Goal: Task Accomplishment & Management: Manage account settings

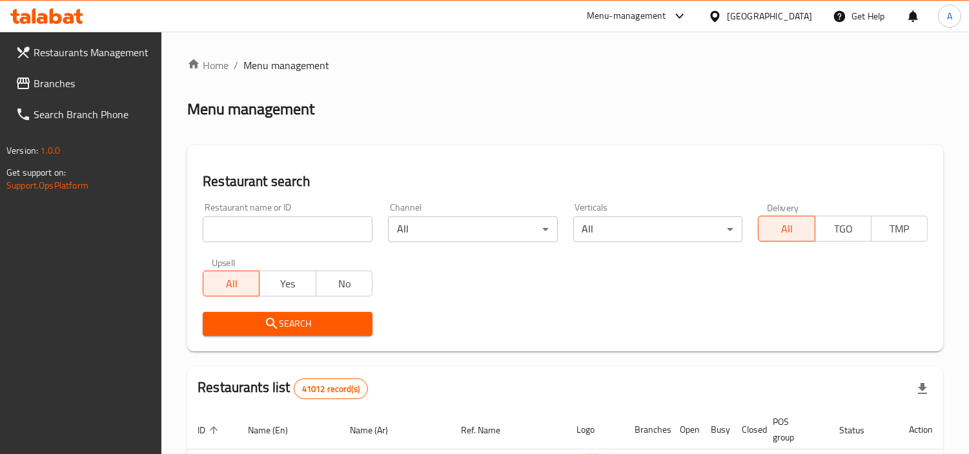
click at [68, 91] on span "Branches" at bounding box center [93, 83] width 118 height 15
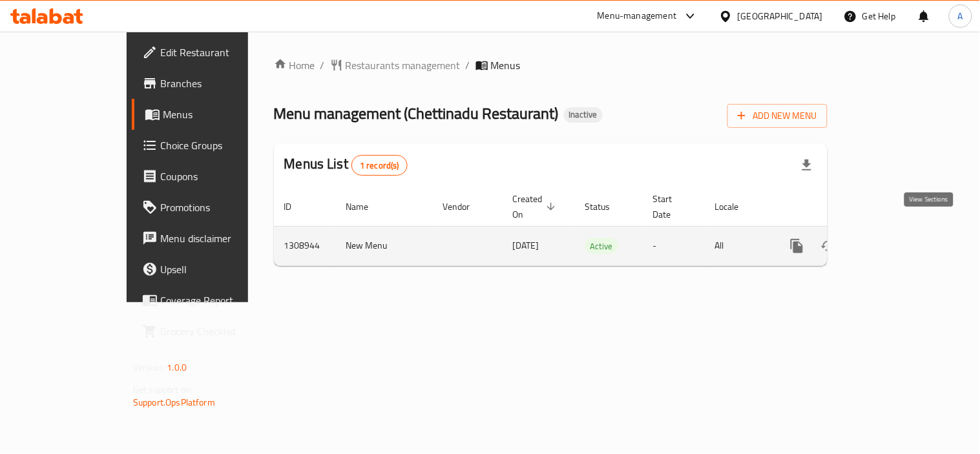
click at [898, 238] on icon "enhanced table" at bounding box center [889, 245] width 15 height 15
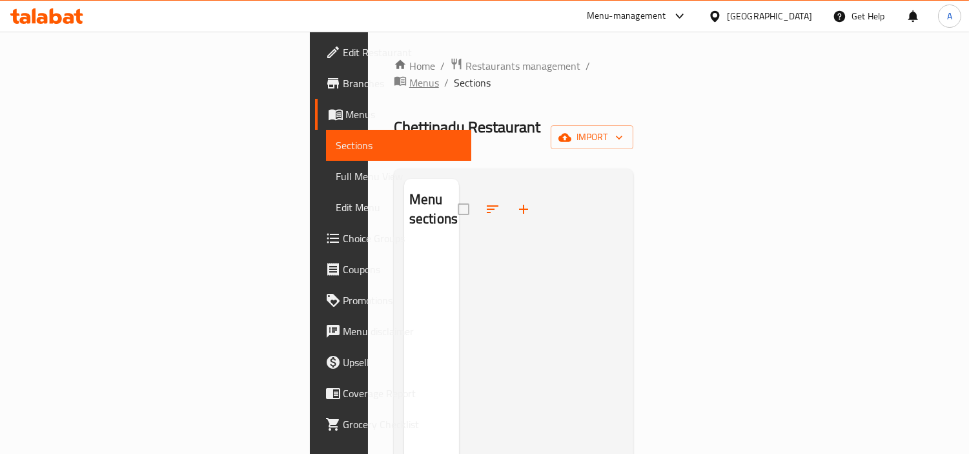
click at [426, 75] on span "Menus" at bounding box center [424, 82] width 30 height 15
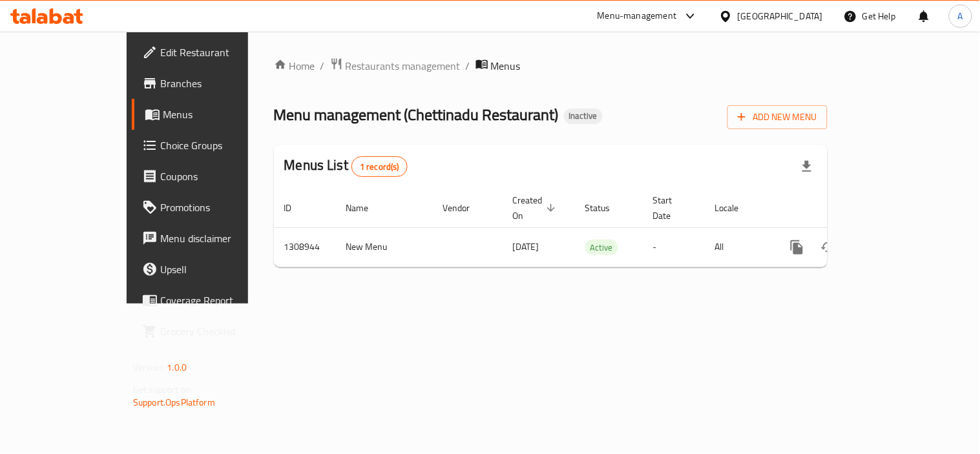
click at [160, 82] on span "Branches" at bounding box center [219, 83] width 119 height 15
click at [478, 154] on div "Menus List 1 record(s)" at bounding box center [550, 165] width 553 height 44
click at [770, 17] on div "[GEOGRAPHIC_DATA]" at bounding box center [780, 16] width 85 height 14
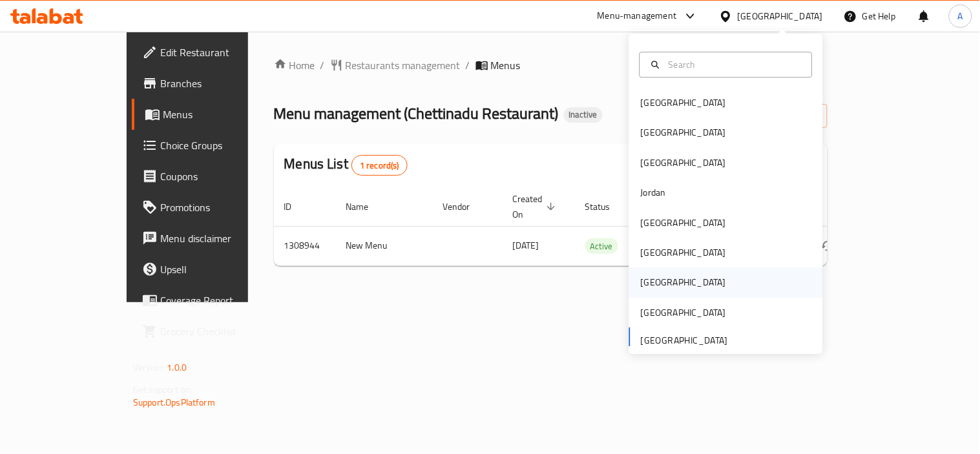
click at [646, 282] on div "[GEOGRAPHIC_DATA]" at bounding box center [683, 283] width 85 height 14
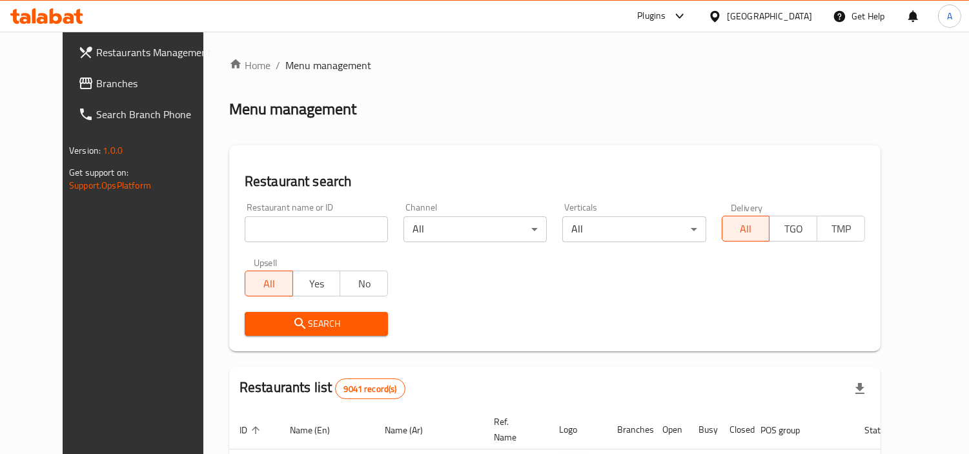
click at [868, 18] on div "Get Help" at bounding box center [859, 16] width 52 height 31
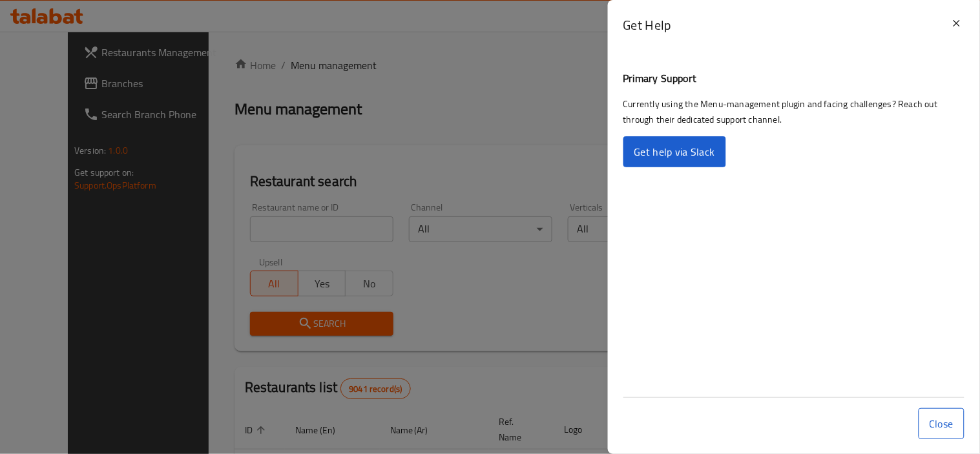
click at [528, 72] on div at bounding box center [490, 227] width 980 height 454
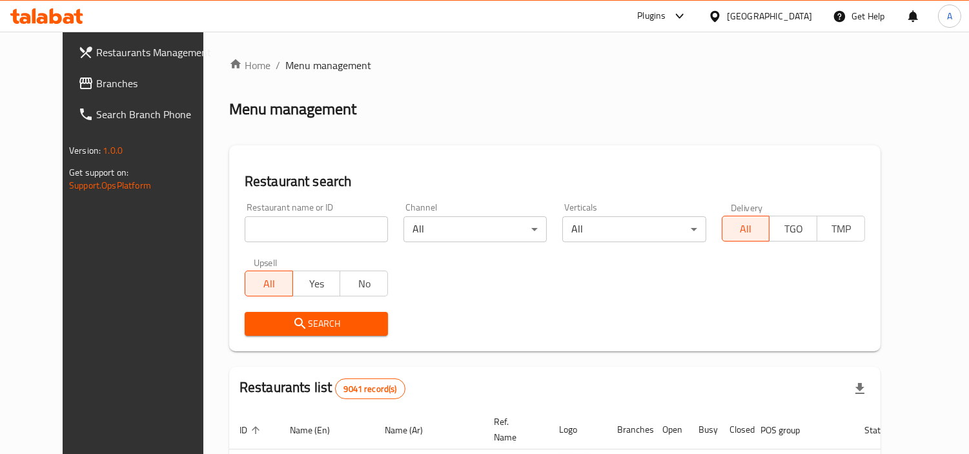
click at [96, 76] on span "Branches" at bounding box center [155, 83] width 118 height 15
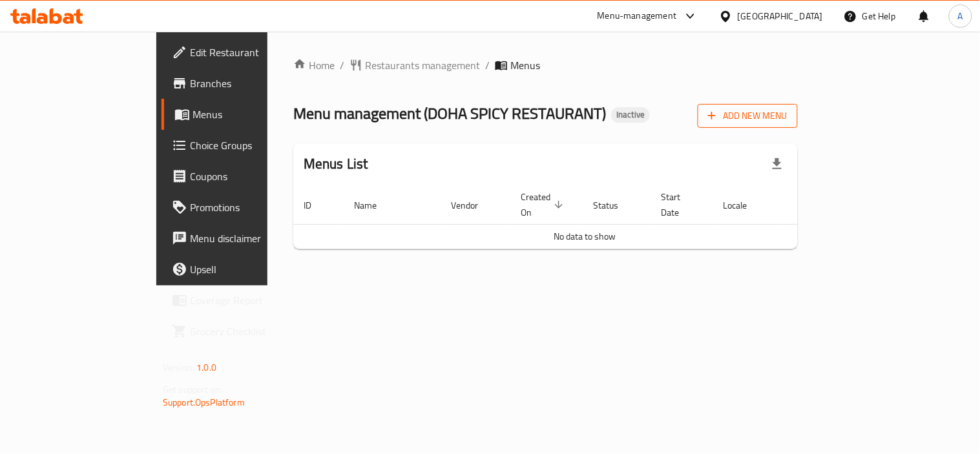
click at [787, 123] on span "Add New Menu" at bounding box center [747, 116] width 79 height 16
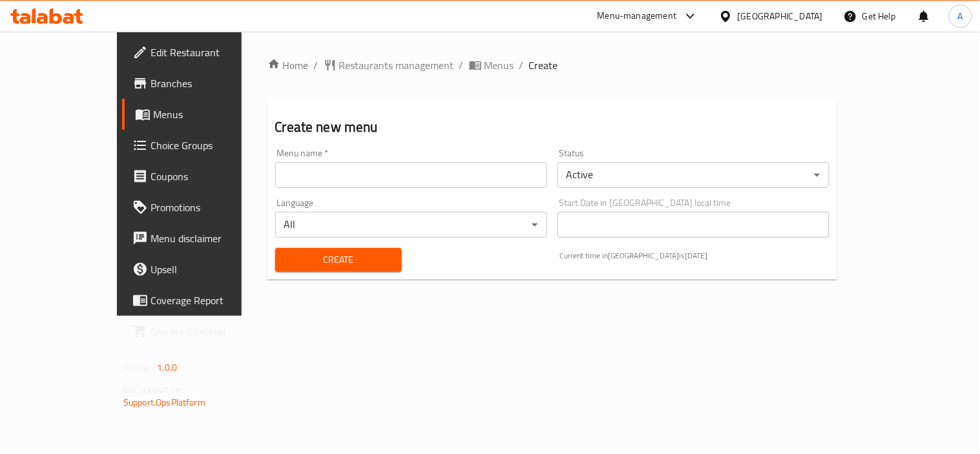
click at [275, 176] on input "text" at bounding box center [411, 175] width 272 height 26
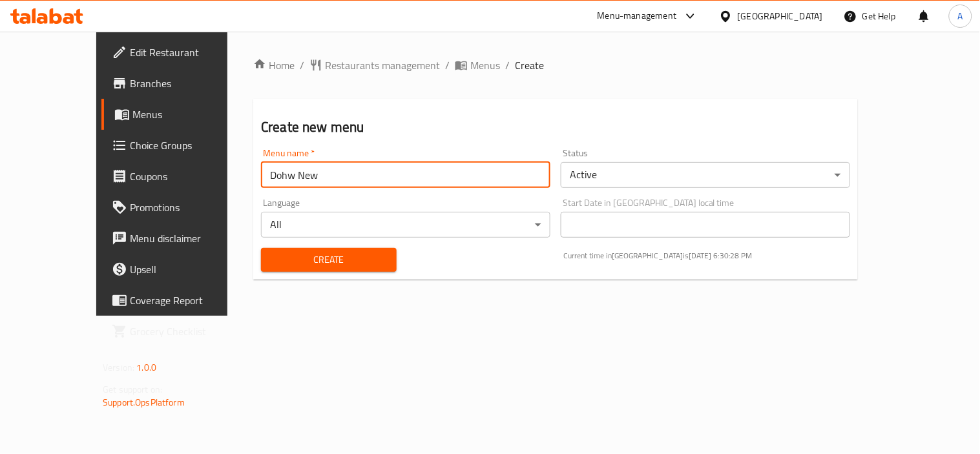
type input "Dohw New"
click at [320, 255] on span "Create" at bounding box center [328, 260] width 115 height 16
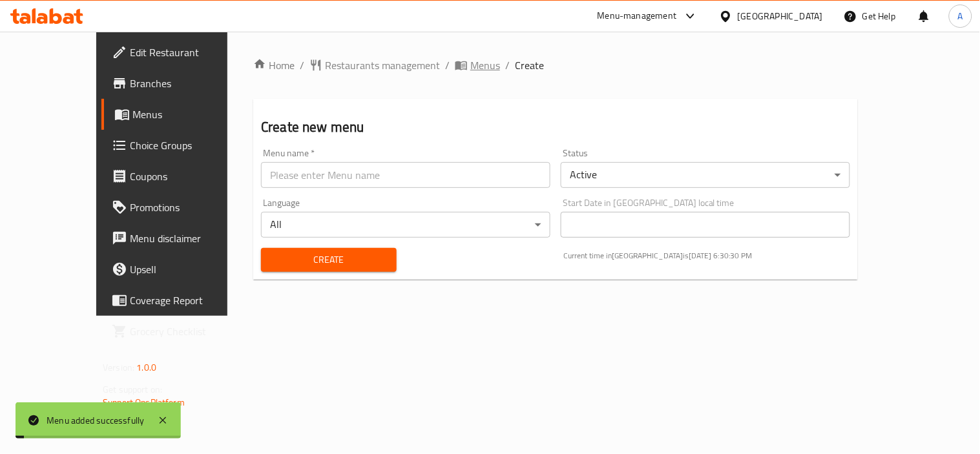
click at [470, 72] on span "Menus" at bounding box center [485, 64] width 30 height 15
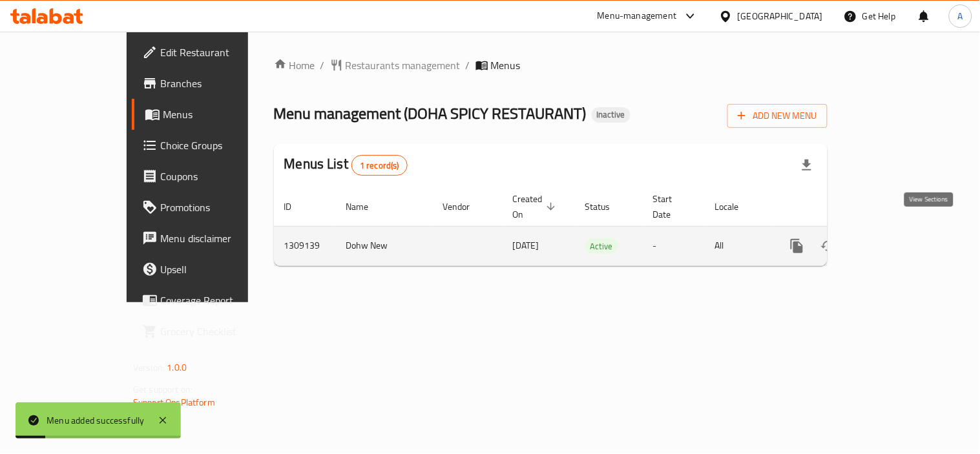
click at [898, 238] on icon "enhanced table" at bounding box center [889, 245] width 15 height 15
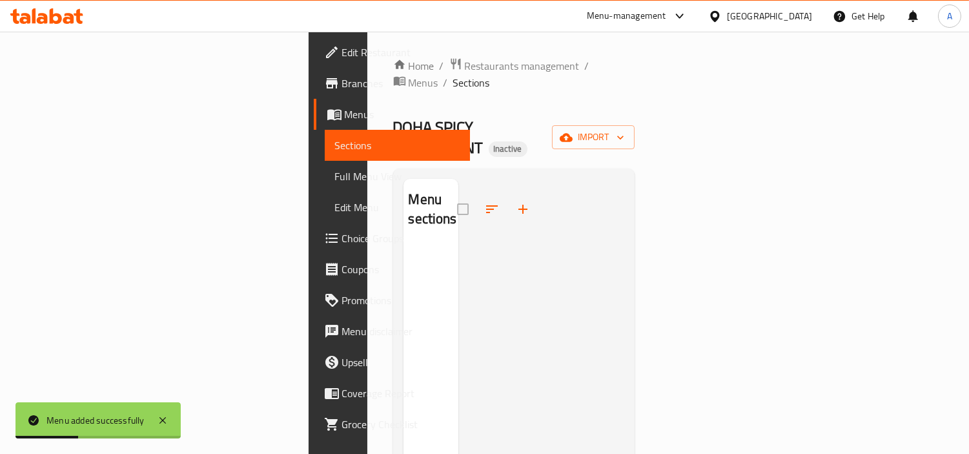
click at [335, 212] on span "Edit Menu" at bounding box center [397, 207] width 125 height 15
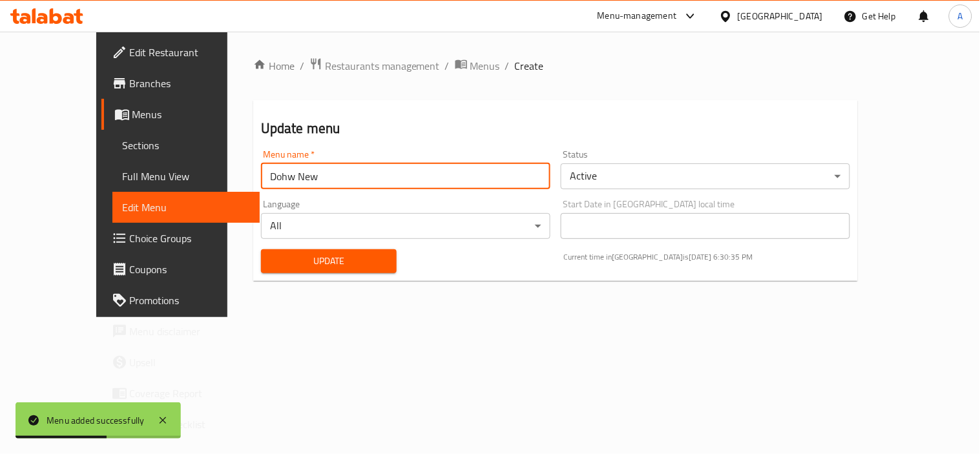
click at [261, 177] on input "Dohw New" at bounding box center [405, 176] width 289 height 26
click at [287, 181] on input "[GEOGRAPHIC_DATA] New" at bounding box center [405, 176] width 289 height 26
type input "[GEOGRAPHIC_DATA] New"
click at [261, 249] on button "Update" at bounding box center [329, 261] width 136 height 24
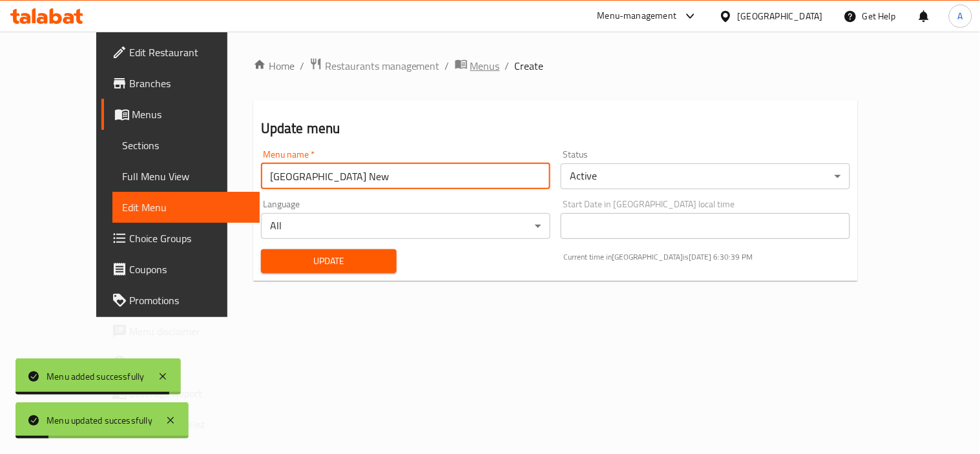
click at [470, 61] on span "Menus" at bounding box center [485, 65] width 30 height 15
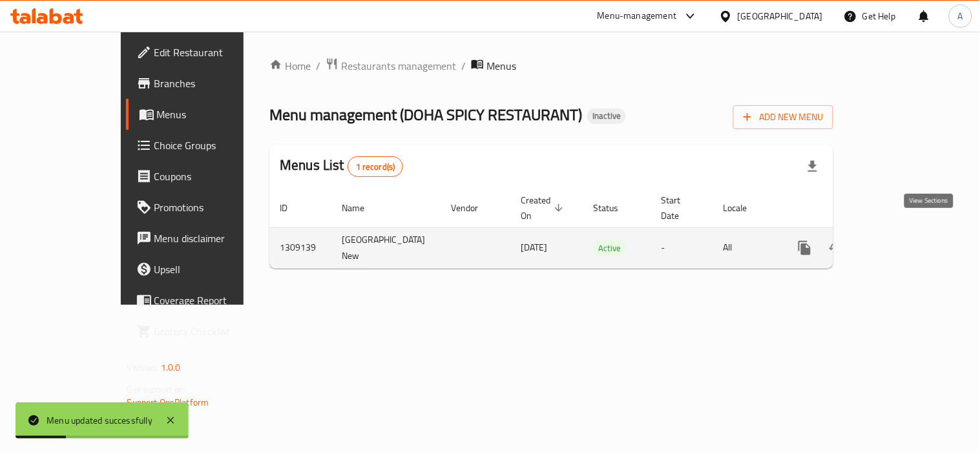
click at [905, 240] on icon "enhanced table" at bounding box center [897, 247] width 15 height 15
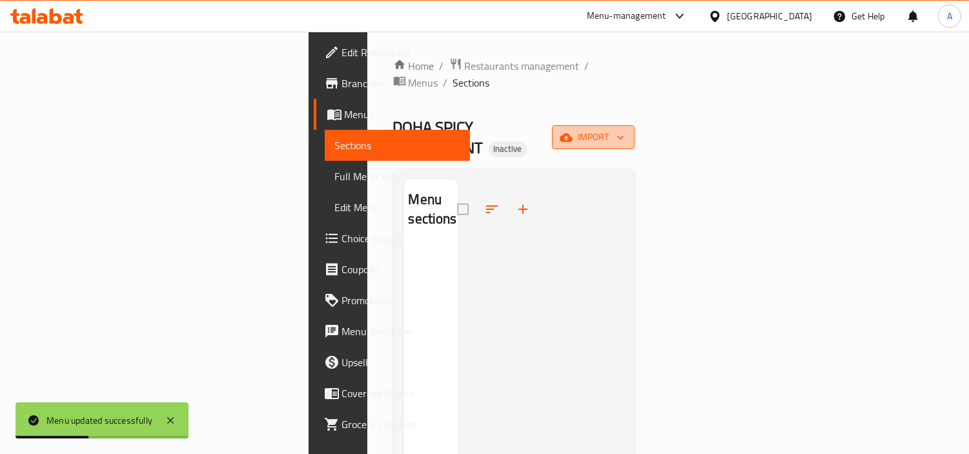
click at [625, 129] on span "import" at bounding box center [594, 137] width 62 height 16
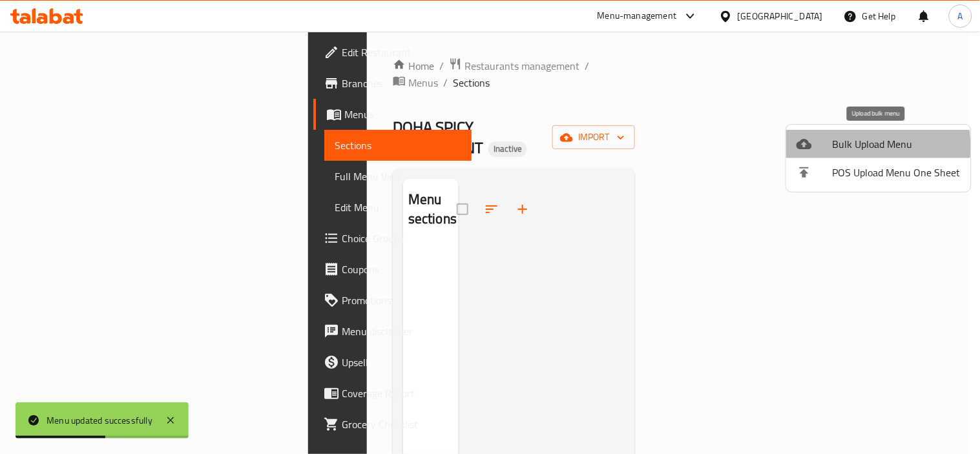
click at [824, 147] on div at bounding box center [814, 143] width 36 height 15
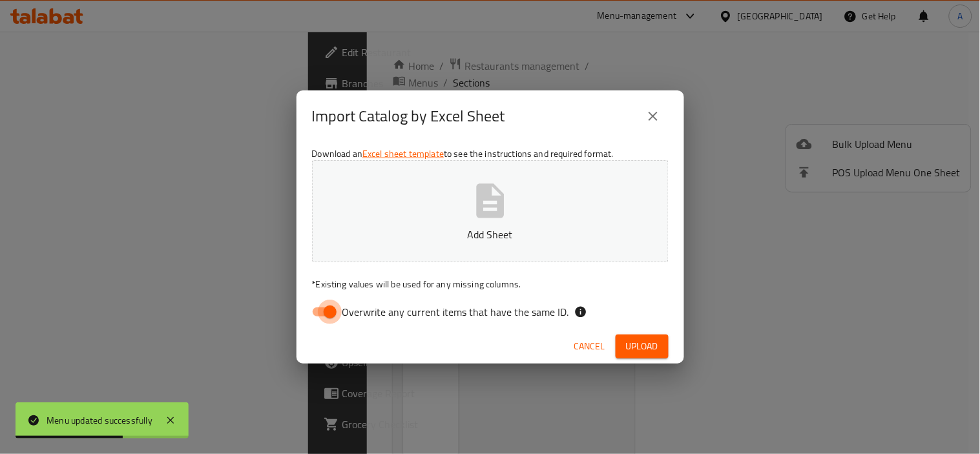
click at [324, 312] on input "Overwrite any current items that have the same ID." at bounding box center [330, 312] width 74 height 25
checkbox input "false"
click at [482, 220] on icon "button" at bounding box center [490, 200] width 41 height 41
click at [635, 343] on span "Upload" at bounding box center [642, 346] width 32 height 16
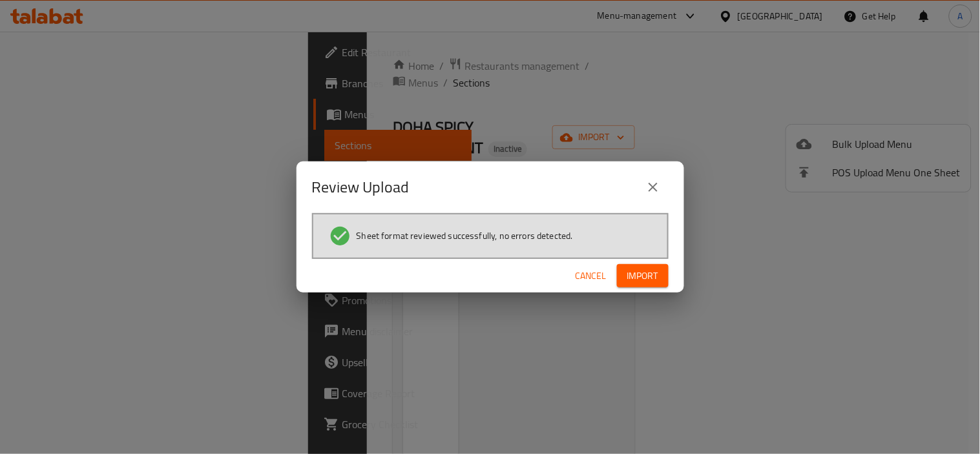
click at [644, 274] on span "Import" at bounding box center [642, 276] width 31 height 16
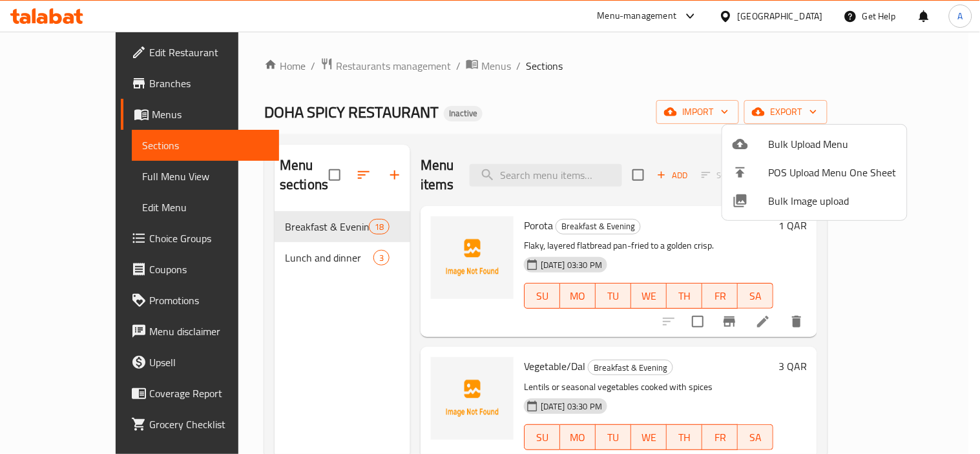
click at [522, 95] on div at bounding box center [490, 227] width 980 height 454
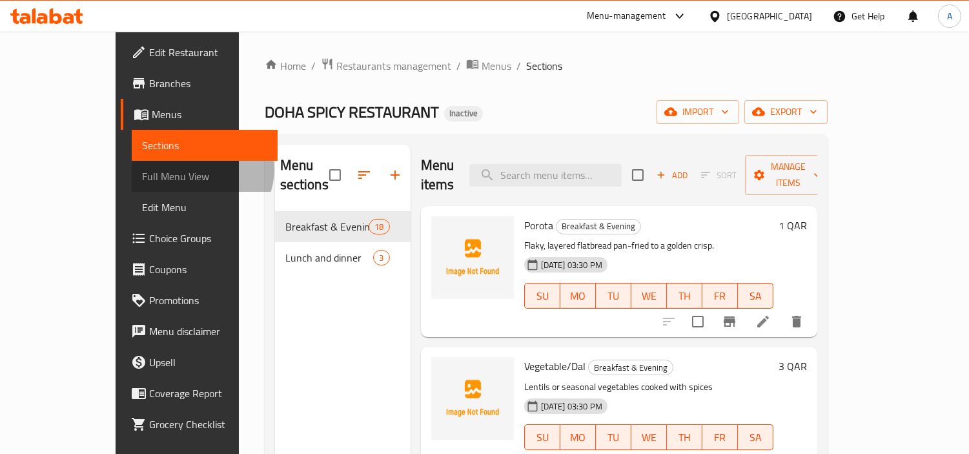
click at [142, 169] on span "Full Menu View" at bounding box center [204, 176] width 125 height 15
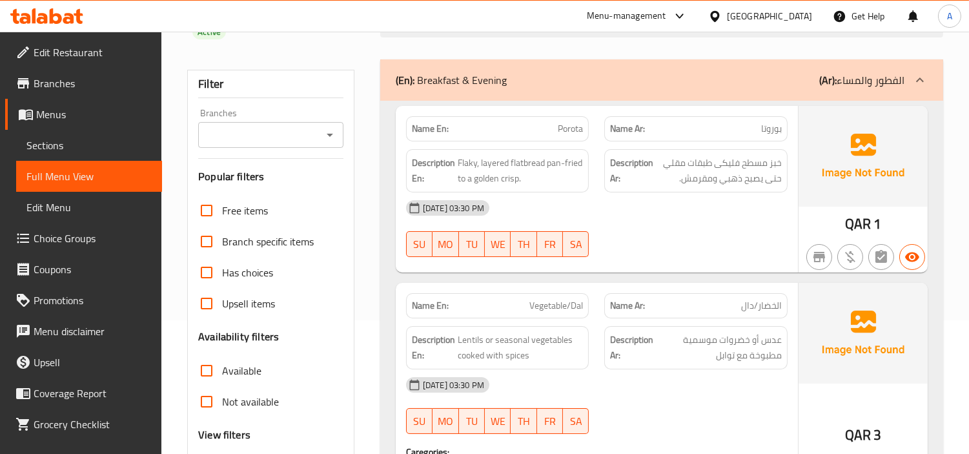
scroll to position [287, 0]
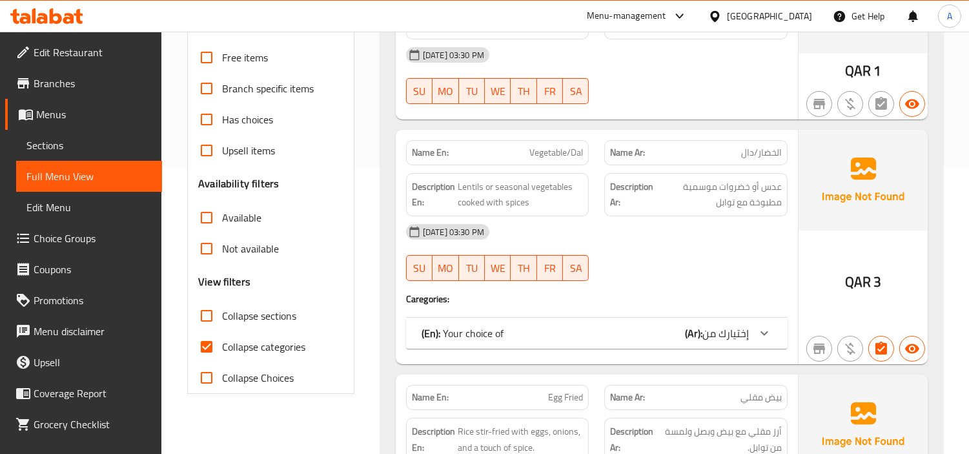
click at [207, 331] on input "Collapse categories" at bounding box center [206, 346] width 31 height 31
checkbox input "false"
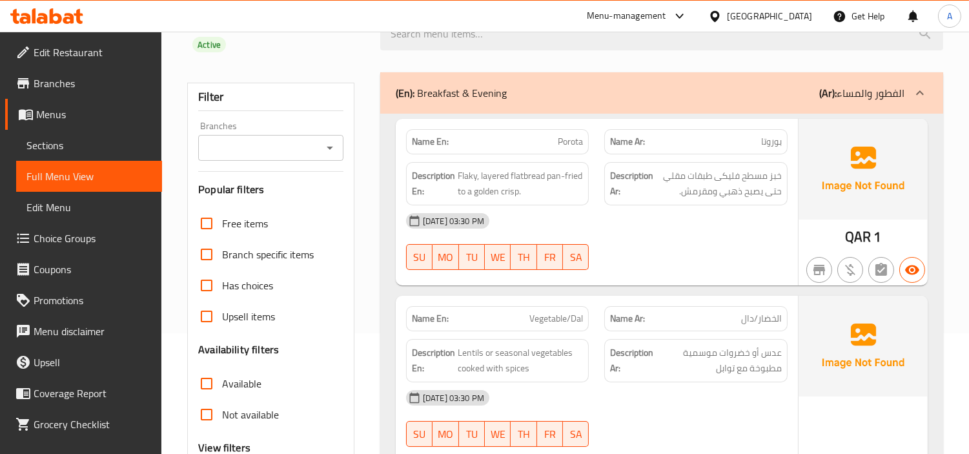
scroll to position [0, 0]
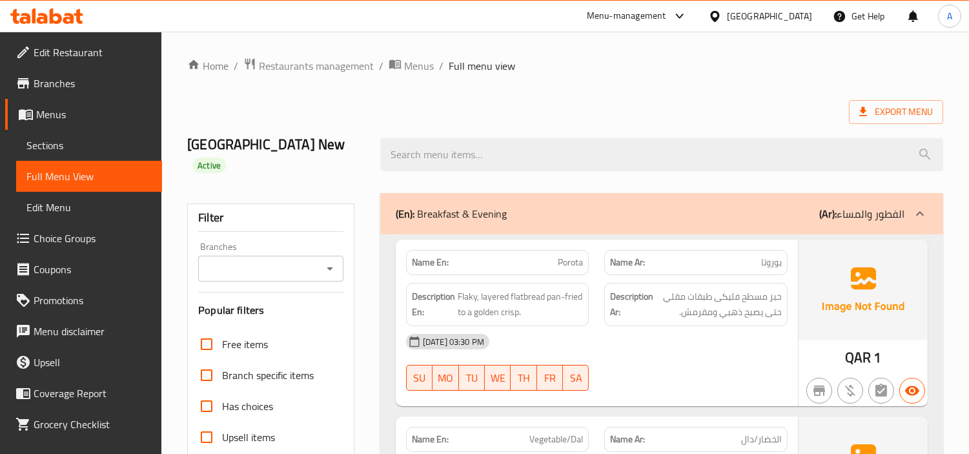
click at [590, 103] on div "Export Menu" at bounding box center [565, 112] width 756 height 24
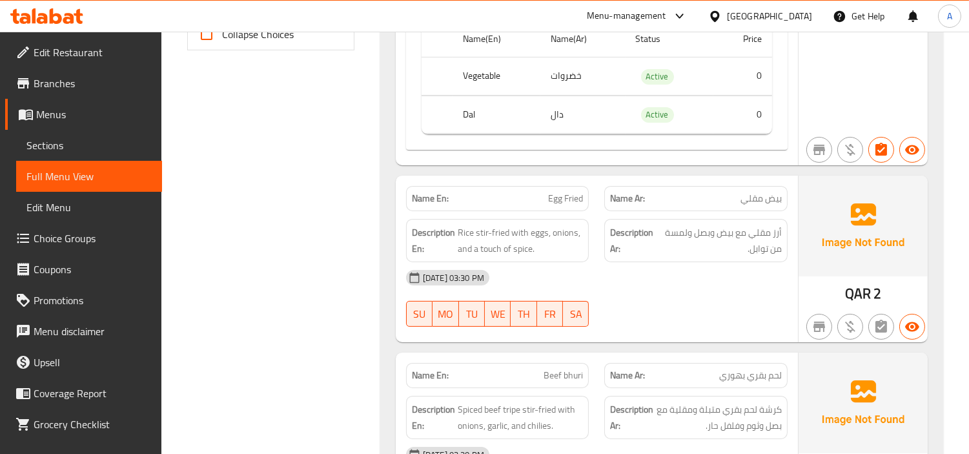
scroll to position [650, 0]
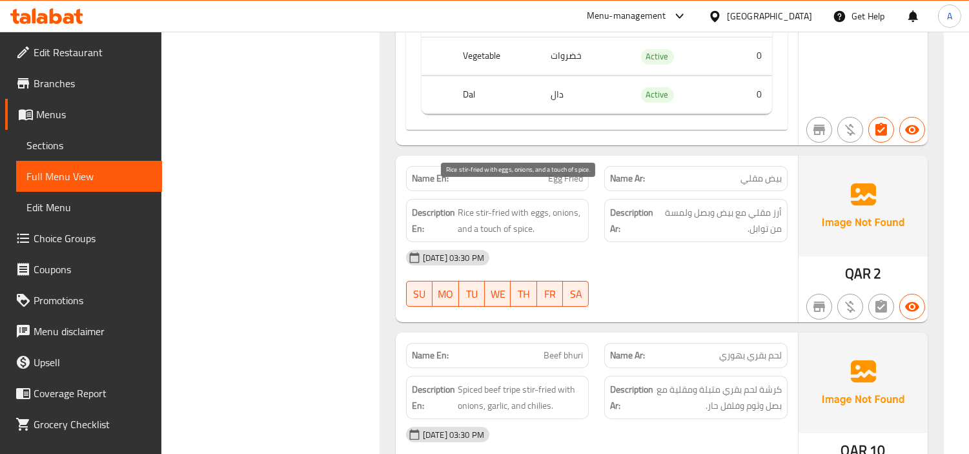
click at [501, 207] on span "Rice stir-fried with eggs, onions, and a touch of spice." at bounding box center [521, 221] width 126 height 32
click at [578, 242] on div "[DATE] 03:30 PM" at bounding box center [596, 257] width 397 height 31
click at [564, 172] on span "Egg Fried" at bounding box center [565, 179] width 35 height 14
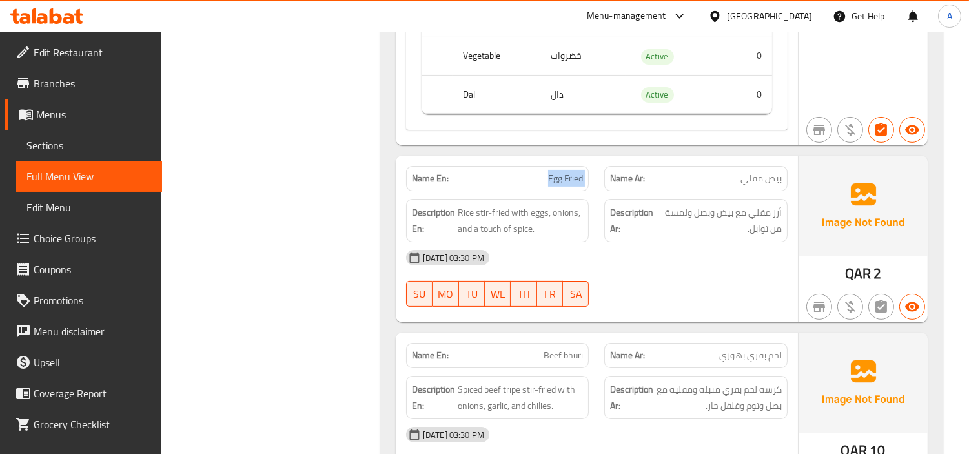
copy span "Egg Fried"
click at [559, 172] on span "Egg Fried" at bounding box center [565, 179] width 35 height 14
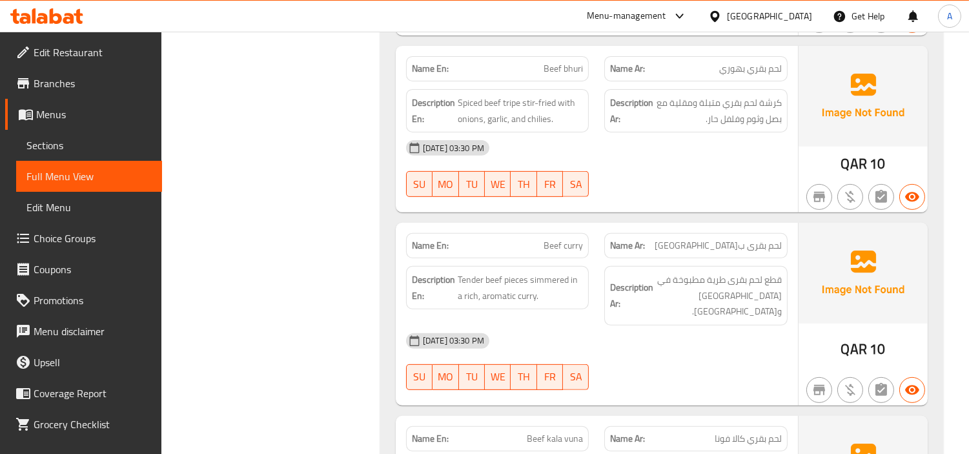
scroll to position [938, 0]
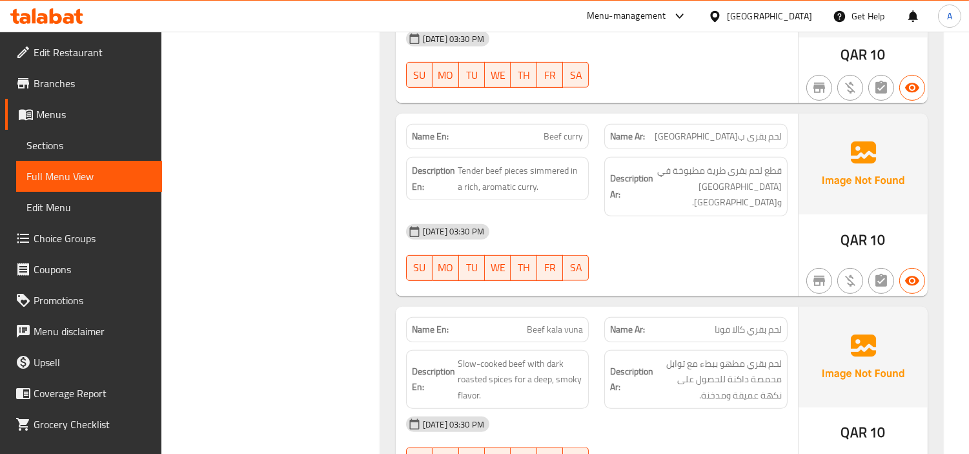
scroll to position [1153, 0]
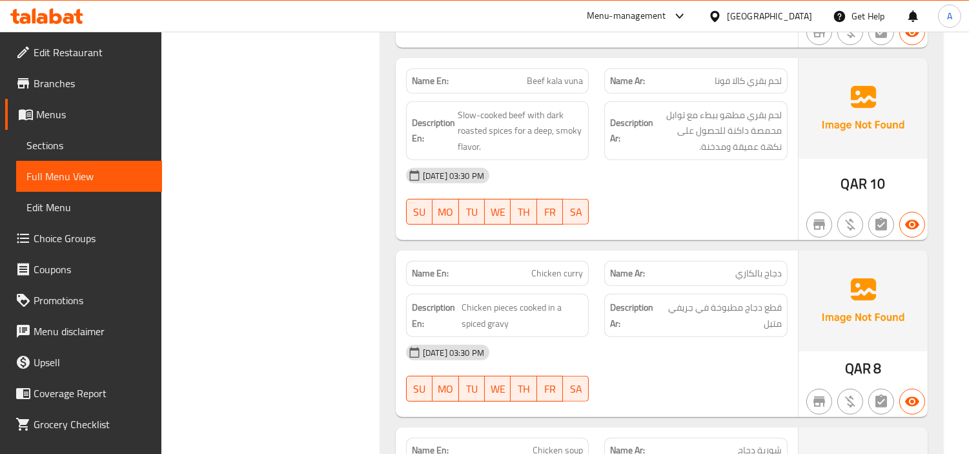
scroll to position [1296, 0]
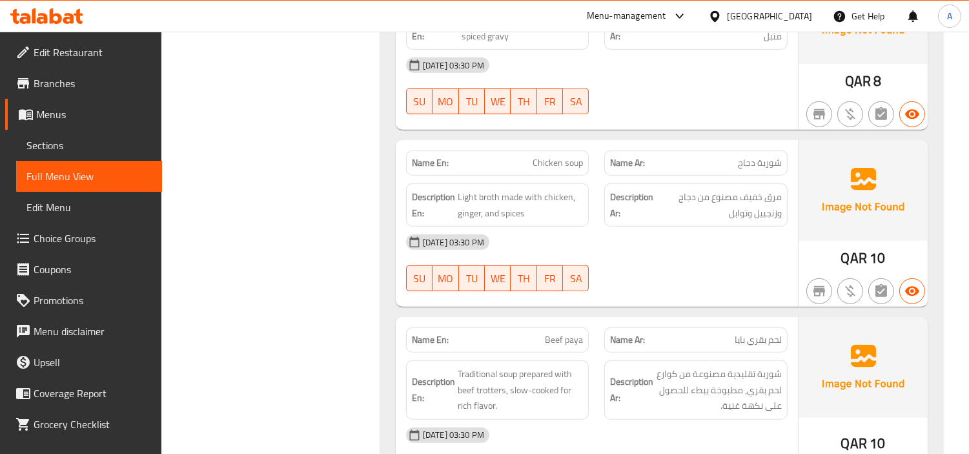
scroll to position [1584, 0]
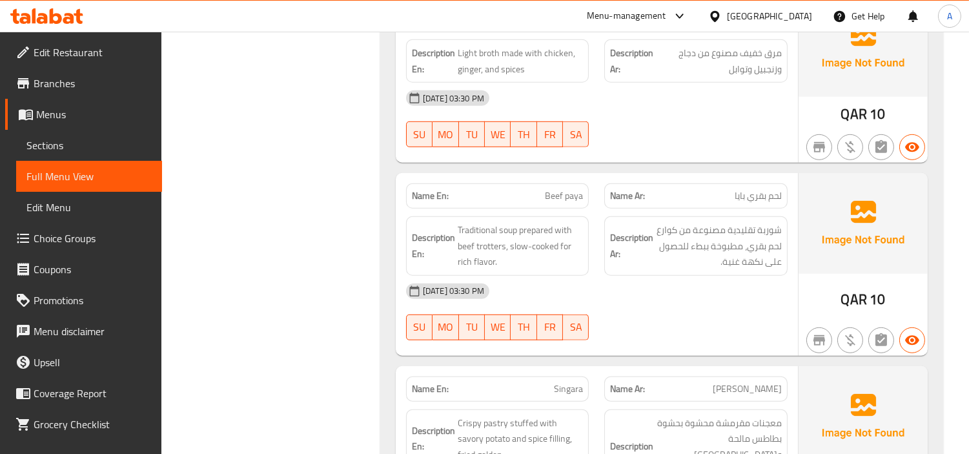
scroll to position [1727, 0]
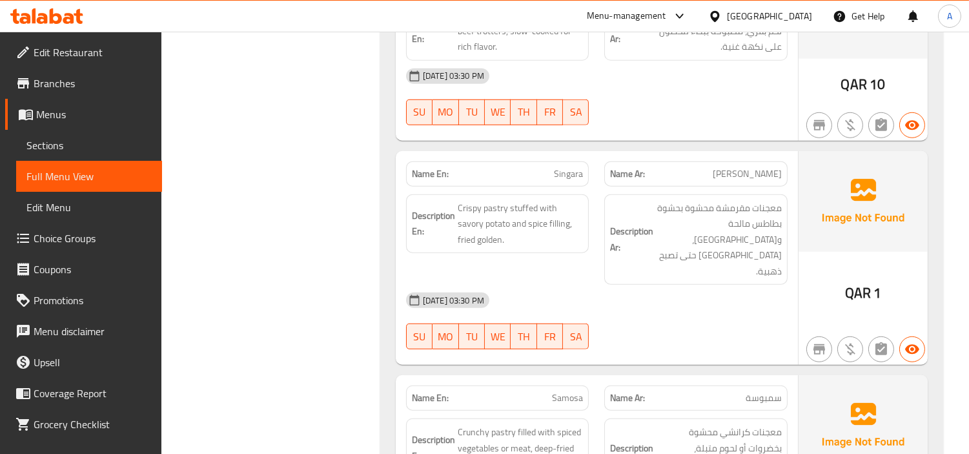
scroll to position [1942, 0]
click at [242, 278] on div "Filter Branches Branches Popular filters Free items Branch specific items Has c…" at bounding box center [276, 460] width 193 height 4434
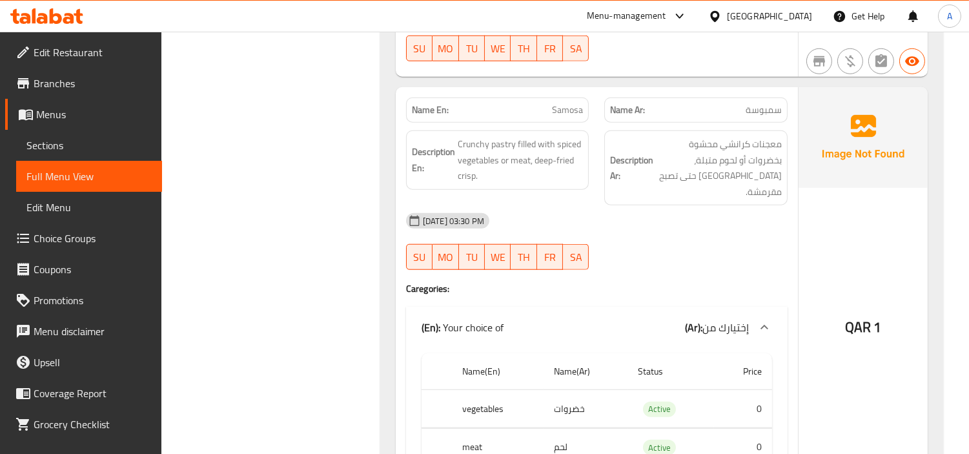
click at [308, 268] on div "Filter Branches Branches Popular filters Free items Branch specific items Has c…" at bounding box center [276, 173] width 193 height 4434
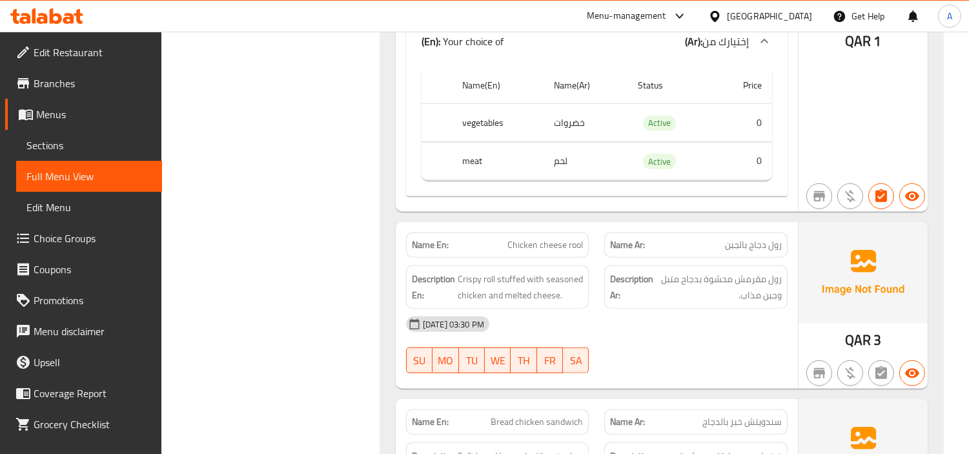
scroll to position [2521, 0]
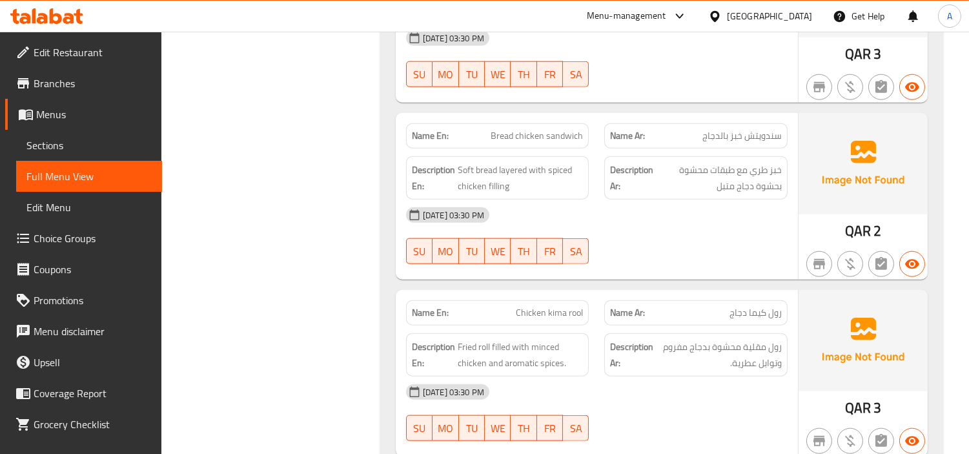
scroll to position [2807, 0]
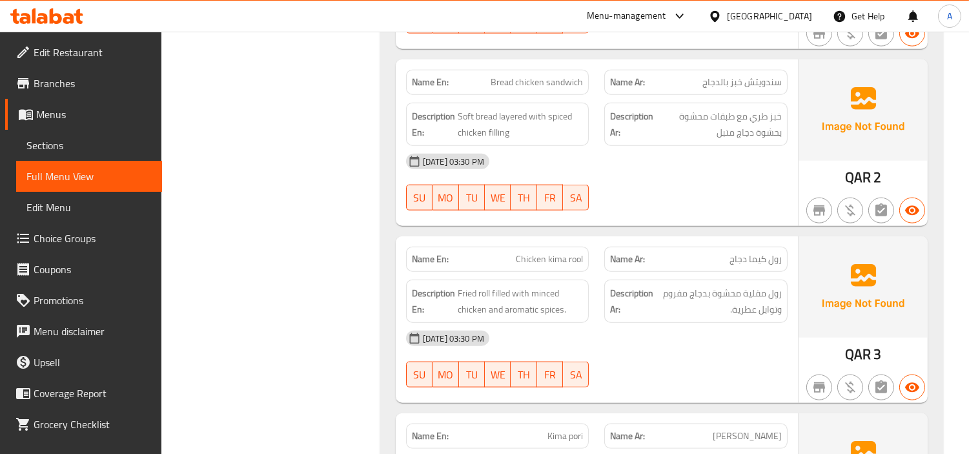
scroll to position [2951, 0]
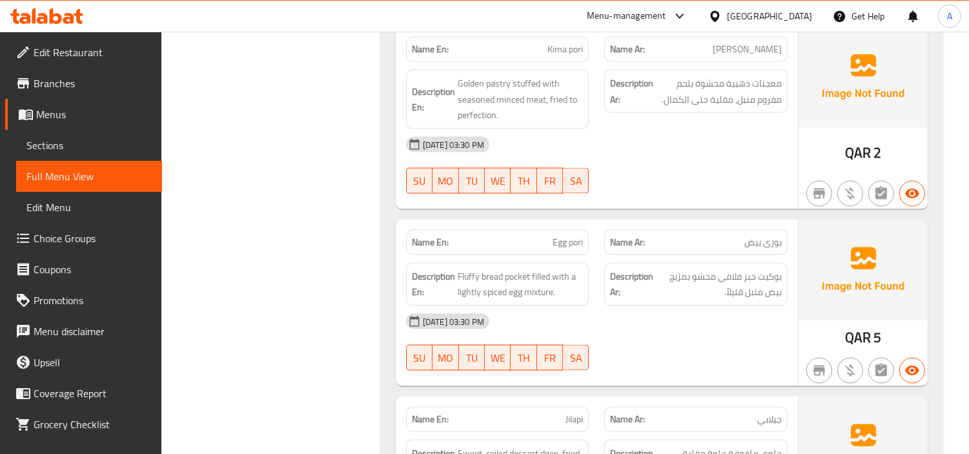
scroll to position [3245, 0]
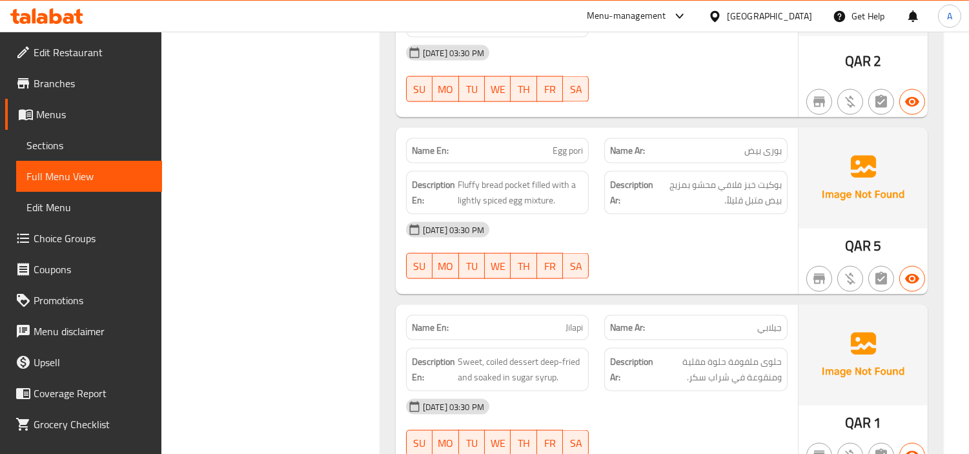
scroll to position [3460, 0]
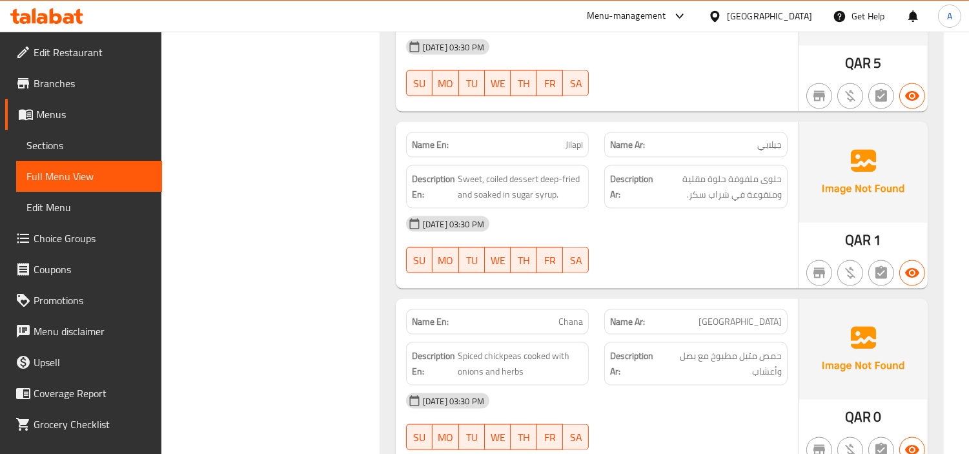
scroll to position [3604, 0]
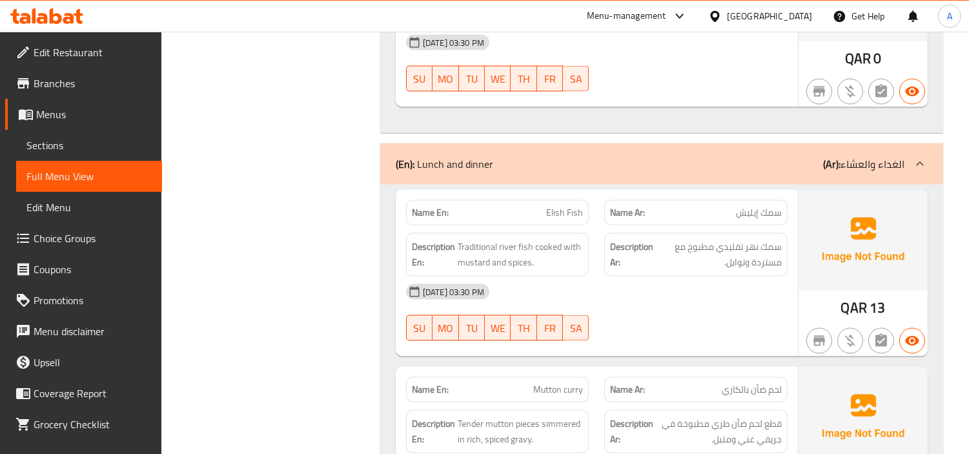
scroll to position [3962, 0]
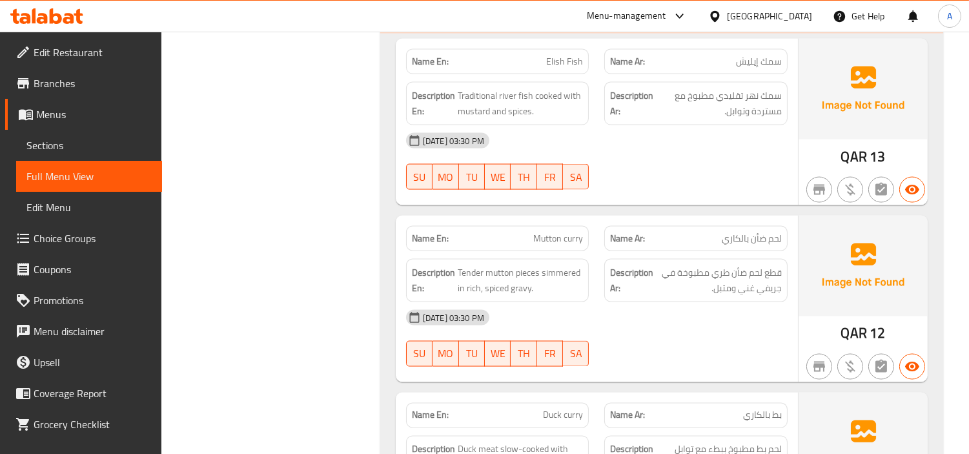
scroll to position [4104, 0]
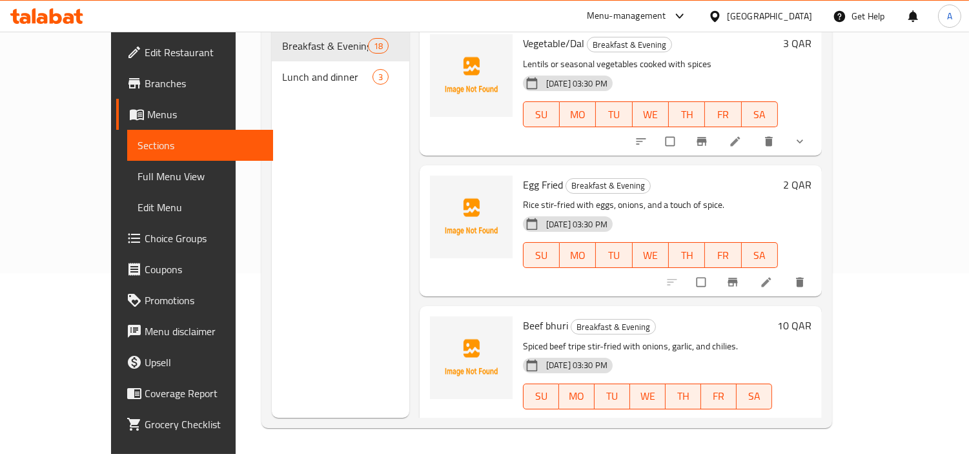
scroll to position [143, 0]
click at [716, 269] on input "checkbox" at bounding box center [702, 281] width 27 height 25
checkbox input "true"
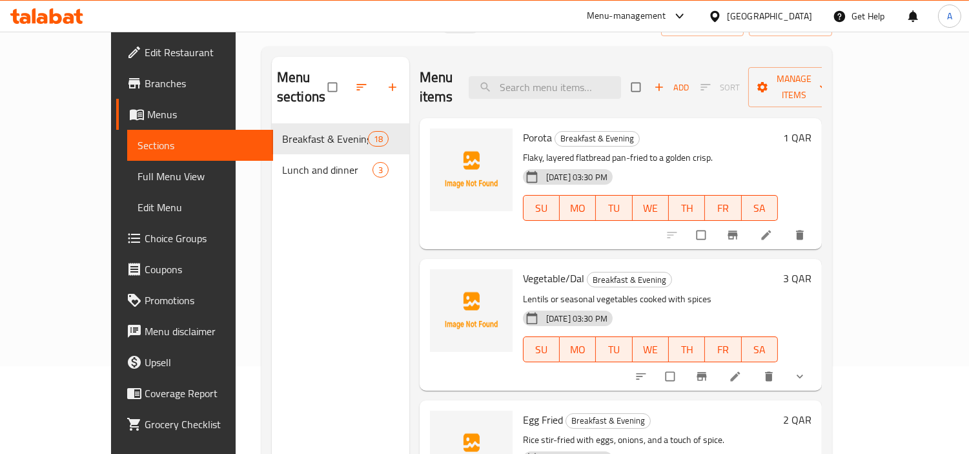
scroll to position [0, 0]
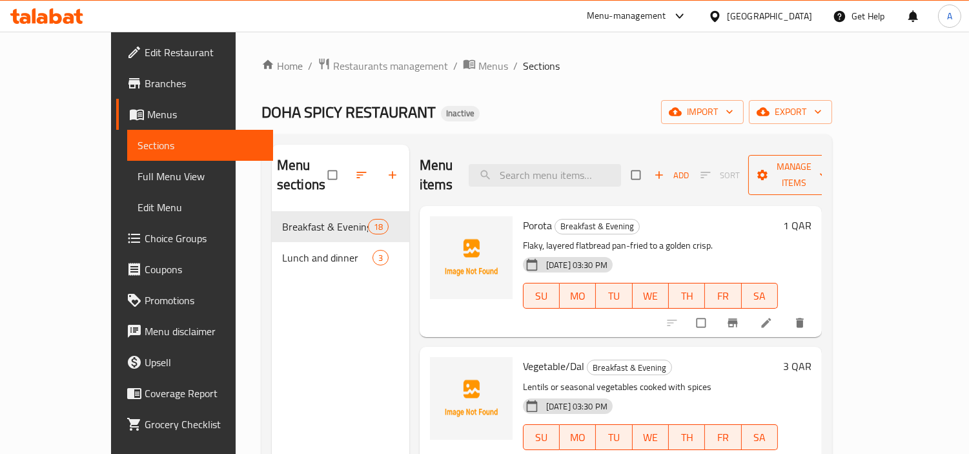
click at [830, 169] on icon "button" at bounding box center [823, 175] width 13 height 13
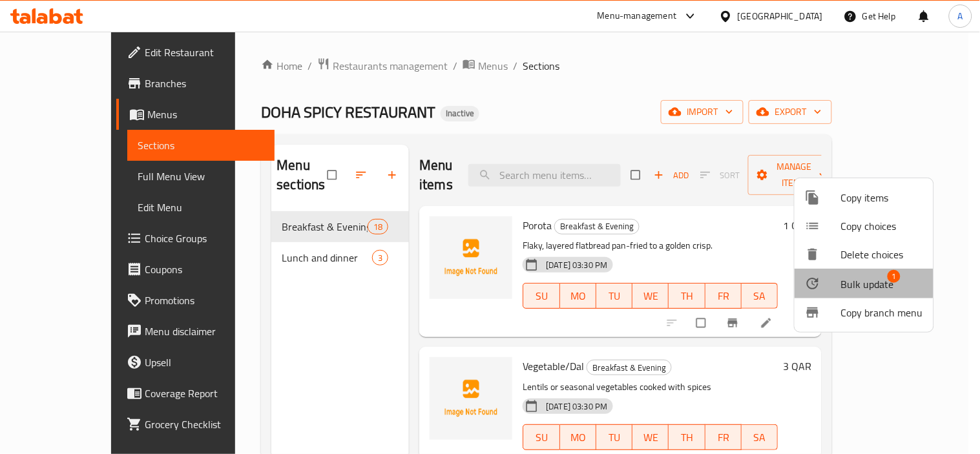
click at [859, 283] on span "Bulk update" at bounding box center [867, 283] width 53 height 15
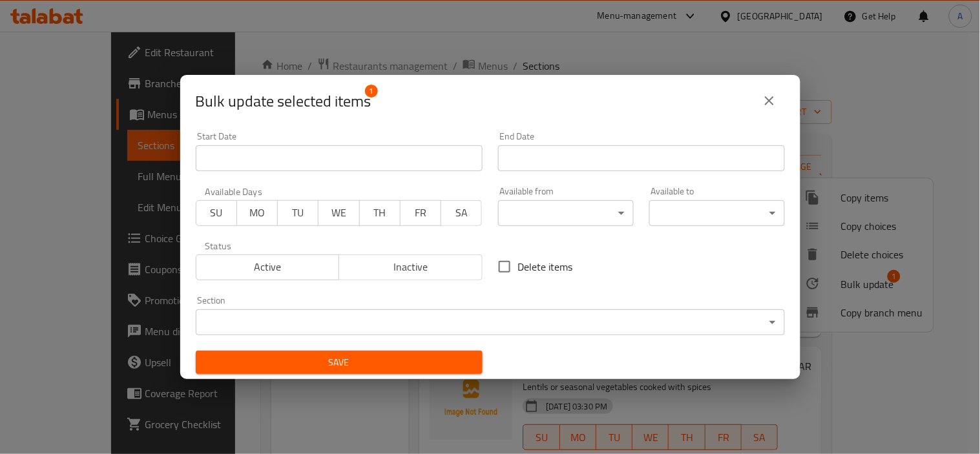
click at [557, 268] on span "Delete items" at bounding box center [545, 266] width 55 height 15
click at [518, 268] on input "Delete items" at bounding box center [504, 266] width 27 height 27
checkbox input "true"
click at [424, 364] on span "Save" at bounding box center [339, 363] width 266 height 16
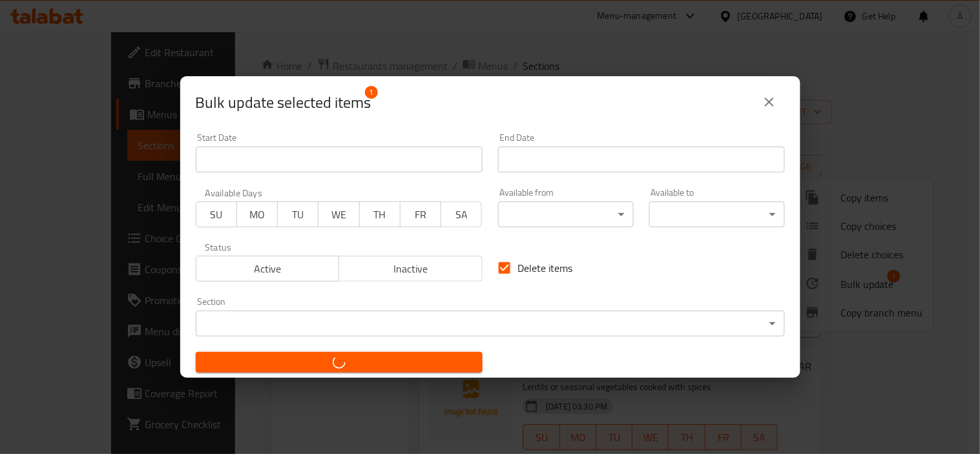
checkbox input "false"
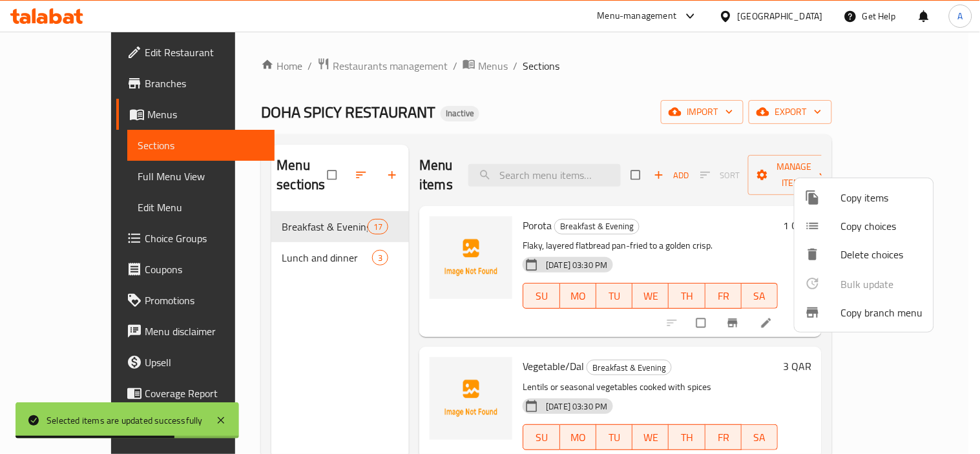
click at [65, 242] on div at bounding box center [490, 227] width 980 height 454
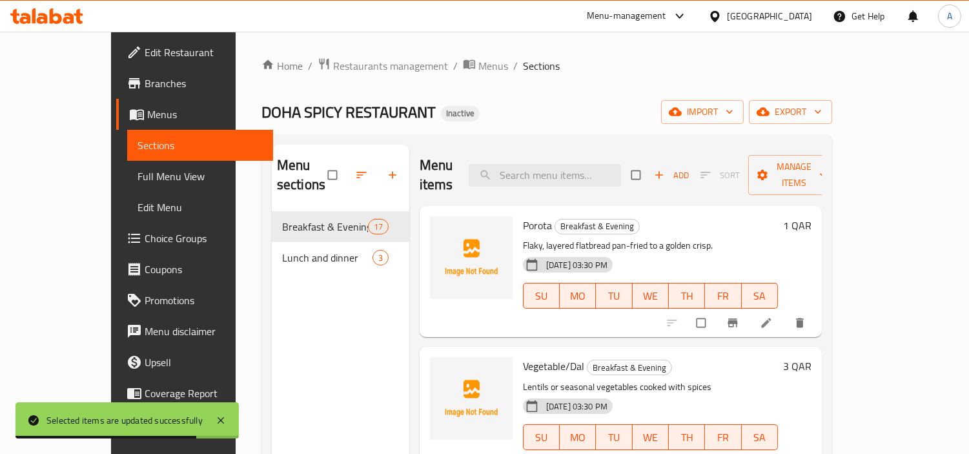
click at [145, 238] on span "Choice Groups" at bounding box center [204, 238] width 118 height 15
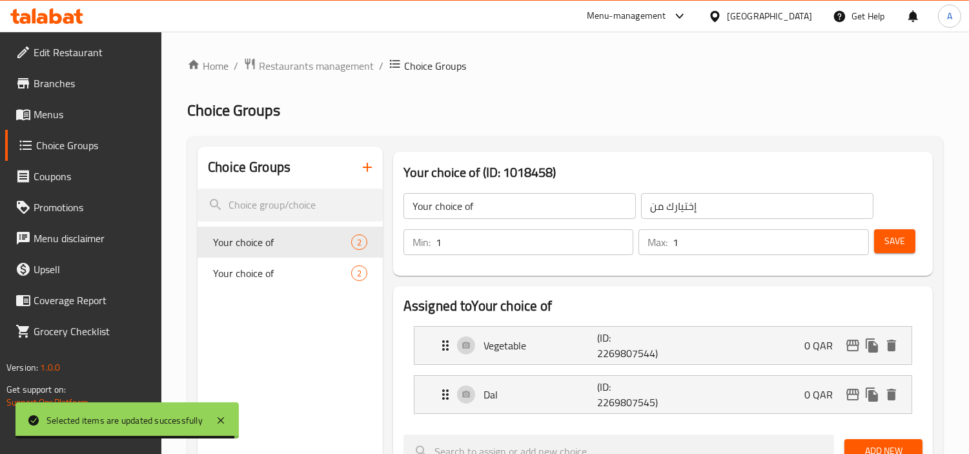
click at [375, 166] on icon "button" at bounding box center [367, 167] width 15 height 15
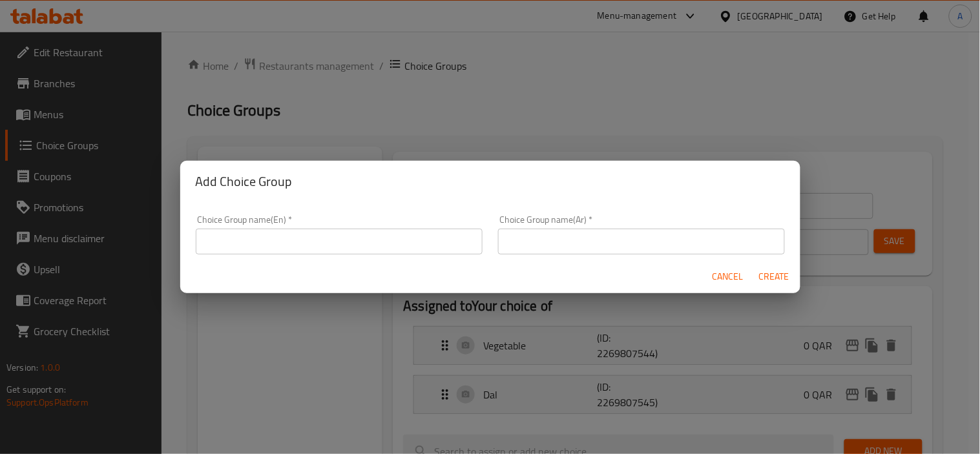
click at [262, 234] on input "text" at bounding box center [339, 242] width 287 height 26
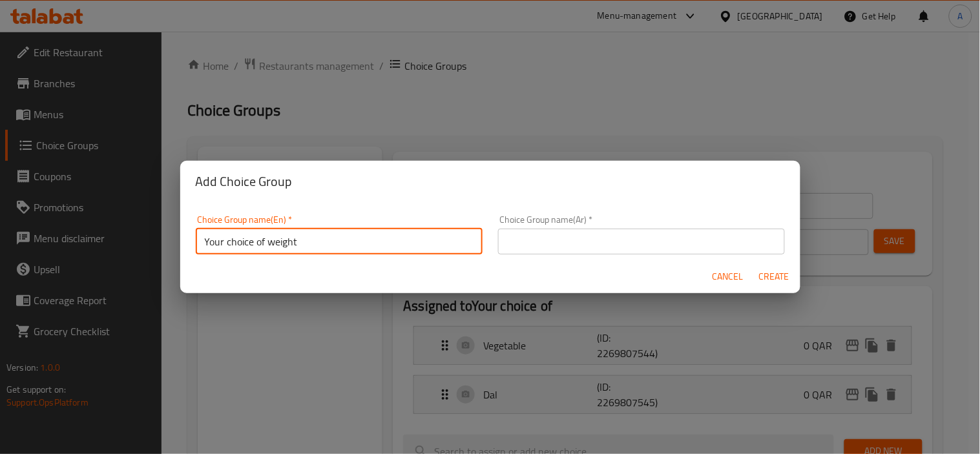
click at [284, 243] on input "Your choice of weight" at bounding box center [339, 242] width 287 height 26
type input "Your Choice of size"
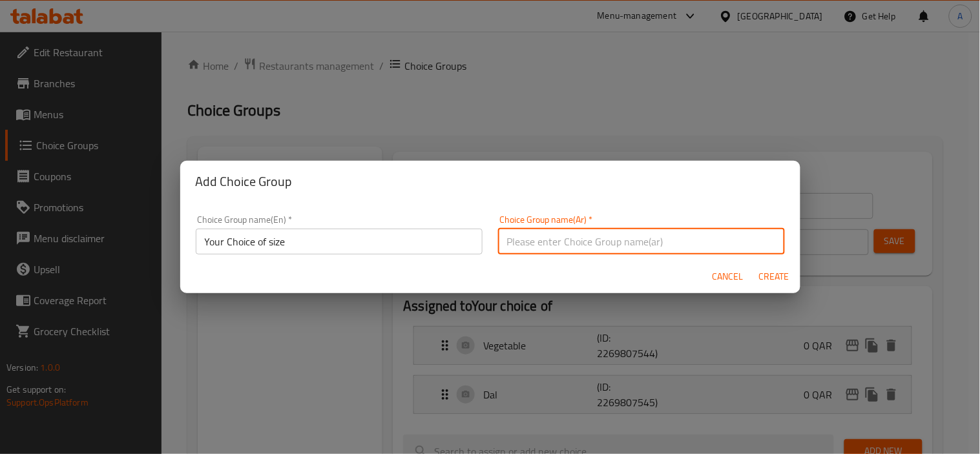
click at [597, 235] on input "text" at bounding box center [641, 242] width 287 height 26
drag, startPoint x: 521, startPoint y: 242, endPoint x: 483, endPoint y: 245, distance: 37.6
click at [483, 245] on div "Choice Group name(En)   * Your Choice of size Choice Group name(En) * Choice Gr…" at bounding box center [490, 234] width 604 height 55
click at [666, 249] on input "إختيارك من الحجم:" at bounding box center [641, 242] width 287 height 26
type input "إختيارك من الحجم:"
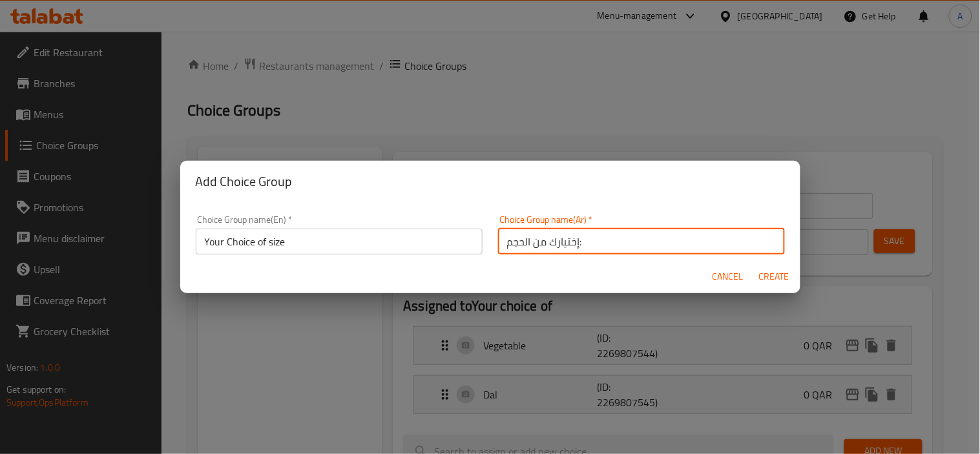
click at [769, 276] on span "Create" at bounding box center [774, 277] width 31 height 16
type input "Your Choice of size"
type input "إختيارك من الحجم:"
type input "0"
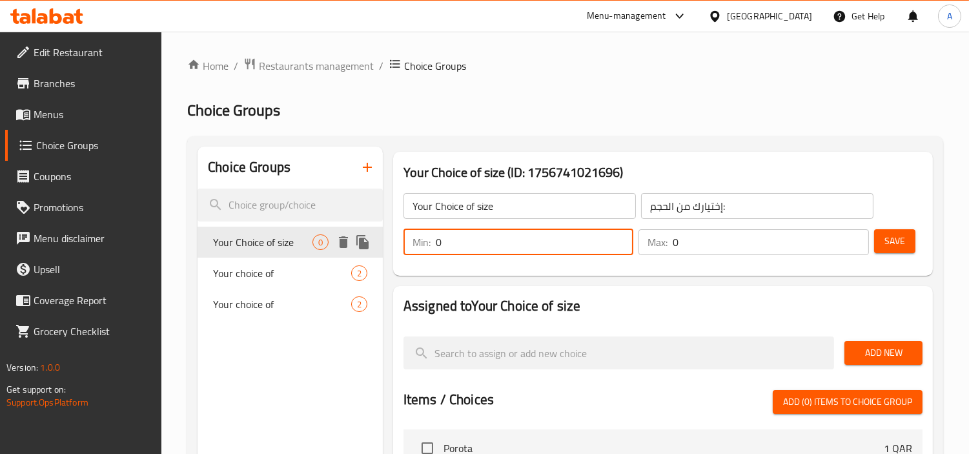
drag, startPoint x: 466, startPoint y: 241, endPoint x: 375, endPoint y: 247, distance: 91.2
type input "1"
drag, startPoint x: 692, startPoint y: 243, endPoint x: 555, endPoint y: 247, distance: 136.3
click at [555, 247] on div "Min: 1 ​ Max: 0 ​" at bounding box center [636, 242] width 476 height 36
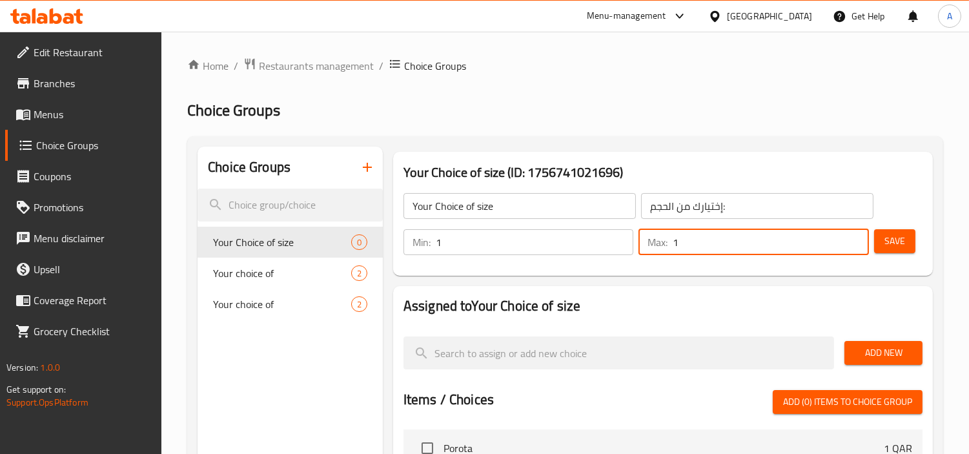
type input "1"
click at [894, 235] on span "Save" at bounding box center [895, 241] width 21 height 16
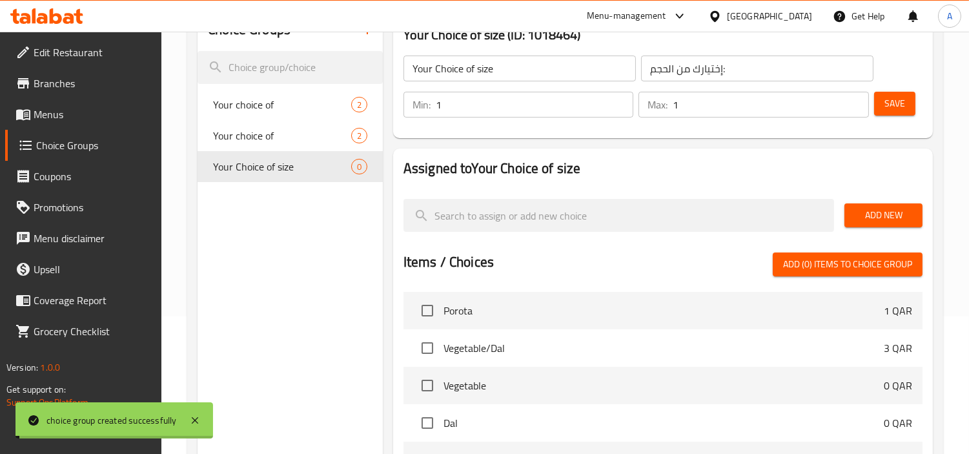
scroll to position [143, 0]
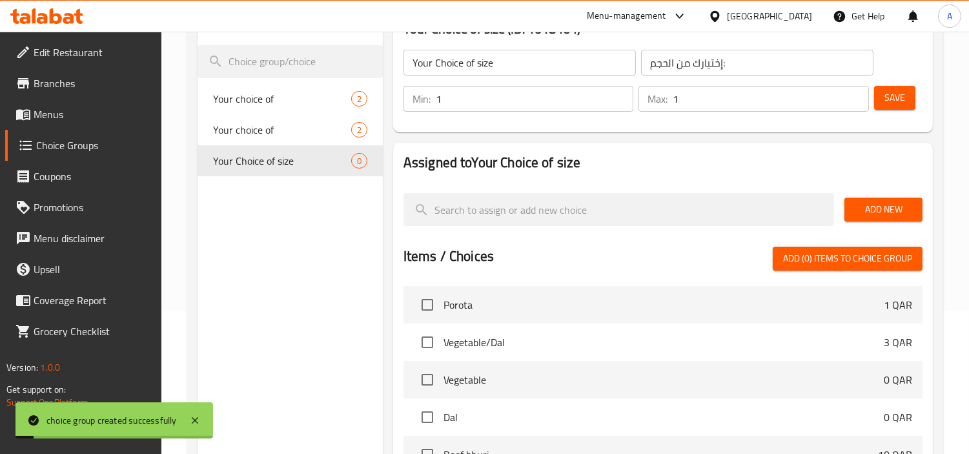
click at [885, 205] on span "Add New" at bounding box center [883, 209] width 57 height 16
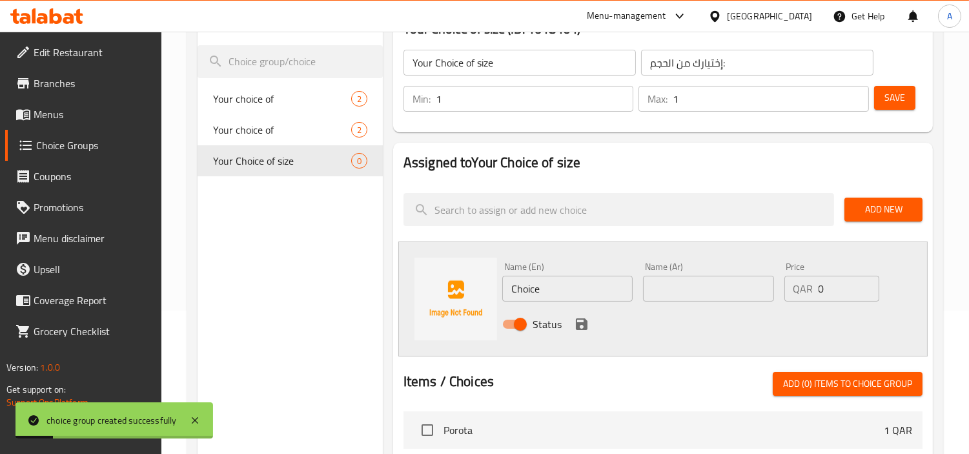
click at [680, 286] on input "text" at bounding box center [708, 289] width 130 height 26
type input "صغير"
drag, startPoint x: 428, startPoint y: 296, endPoint x: 418, endPoint y: 298, distance: 9.9
click at [418, 298] on div "Name (En) Choice Name (En) Name (Ar) صغير Name (Ar) Price QAR 0 Price Status" at bounding box center [663, 299] width 530 height 115
click at [510, 299] on input "text" at bounding box center [567, 289] width 130 height 26
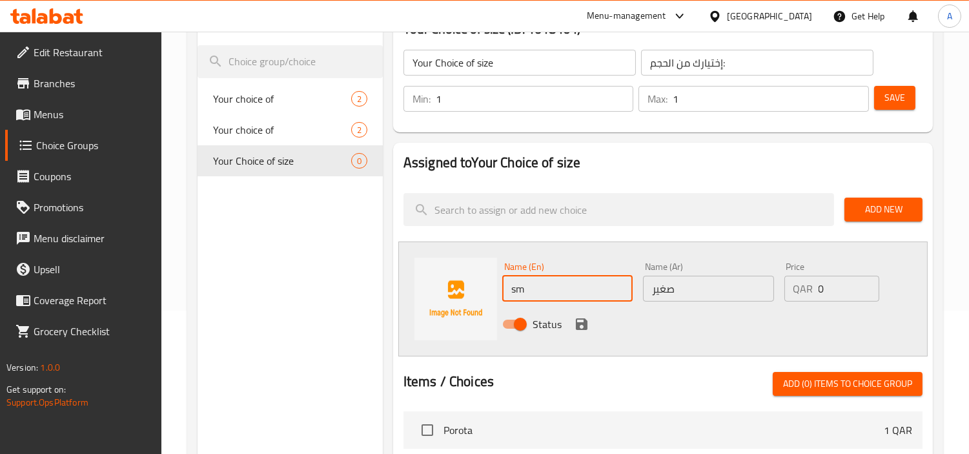
type input "Small"
drag, startPoint x: 822, startPoint y: 287, endPoint x: 732, endPoint y: 305, distance: 91.4
click at [752, 302] on div "Name (En) Small Name (En) Name (Ar) صغير Name (Ar) Price QAR 0 Price Status" at bounding box center [708, 299] width 423 height 85
type input "3"
click at [579, 324] on icon "save" at bounding box center [582, 324] width 12 height 12
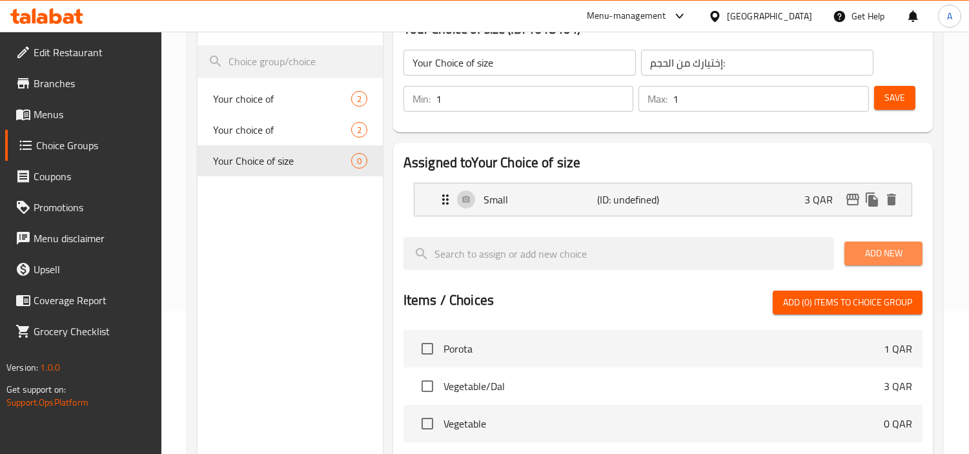
click at [906, 248] on span "Add New" at bounding box center [883, 253] width 57 height 16
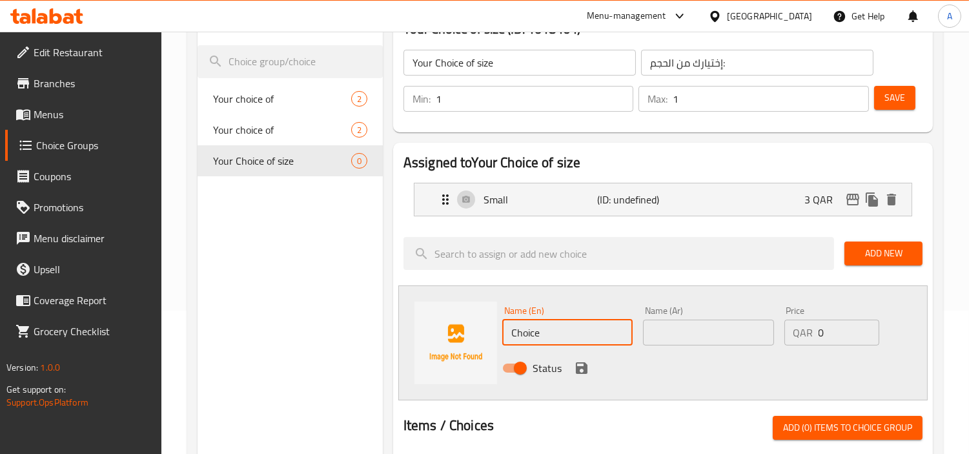
click at [559, 331] on input "Choice" at bounding box center [567, 333] width 130 height 26
type input "Large"
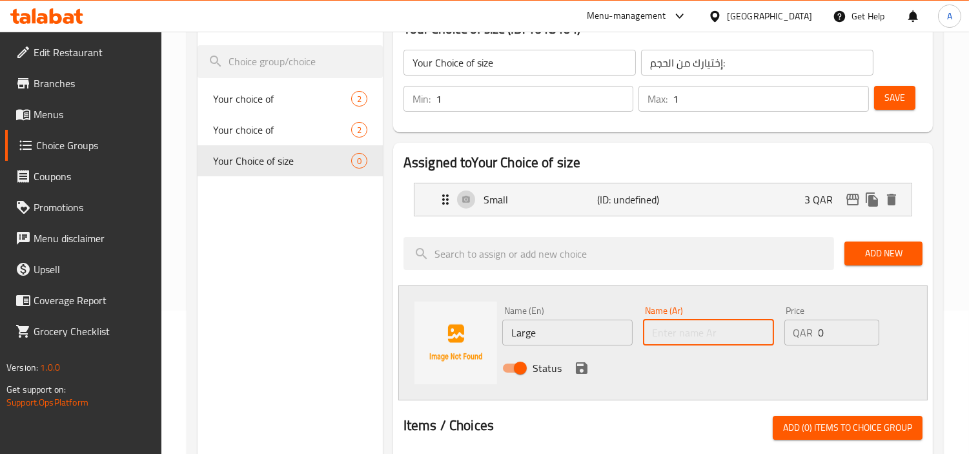
click at [688, 324] on input "text" at bounding box center [708, 333] width 130 height 26
type input "كبير"
drag, startPoint x: 829, startPoint y: 331, endPoint x: 745, endPoint y: 338, distance: 83.6
click at [745, 338] on div "Name (En) Large Name (En) Name (Ar) كبير Name (Ar) Price QAR 0 Price Status" at bounding box center [708, 343] width 423 height 85
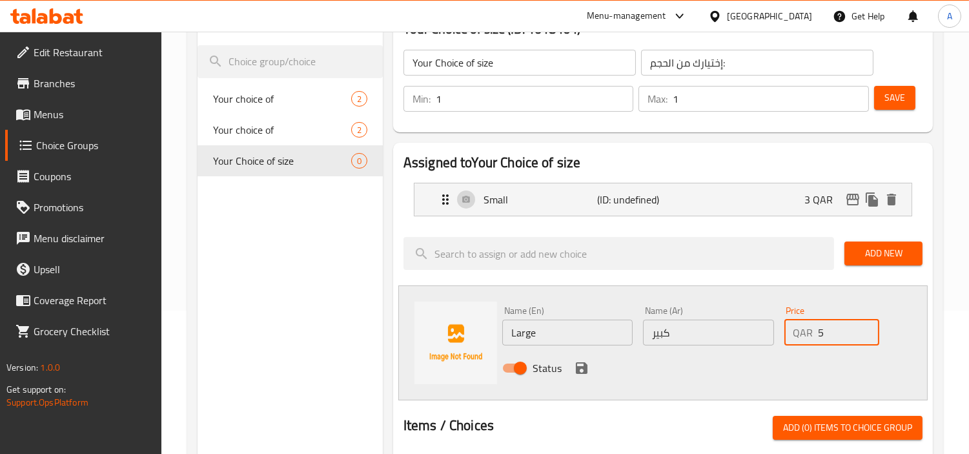
type input "5"
click at [382, 326] on div "Choice Groups Your choice of 2 Your choice of 2 Your Choice of size 0" at bounding box center [290, 415] width 185 height 825
click at [880, 256] on span "Add New" at bounding box center [883, 253] width 57 height 16
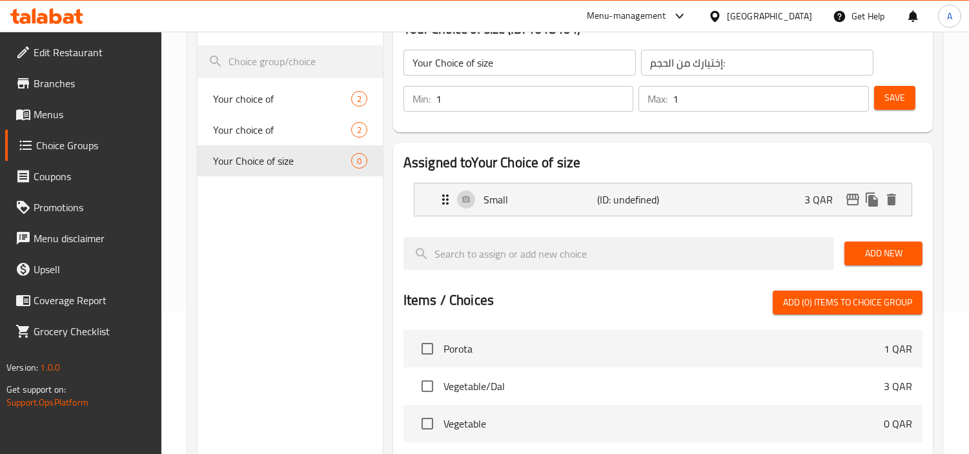
click at [861, 248] on span "Add New" at bounding box center [883, 253] width 57 height 16
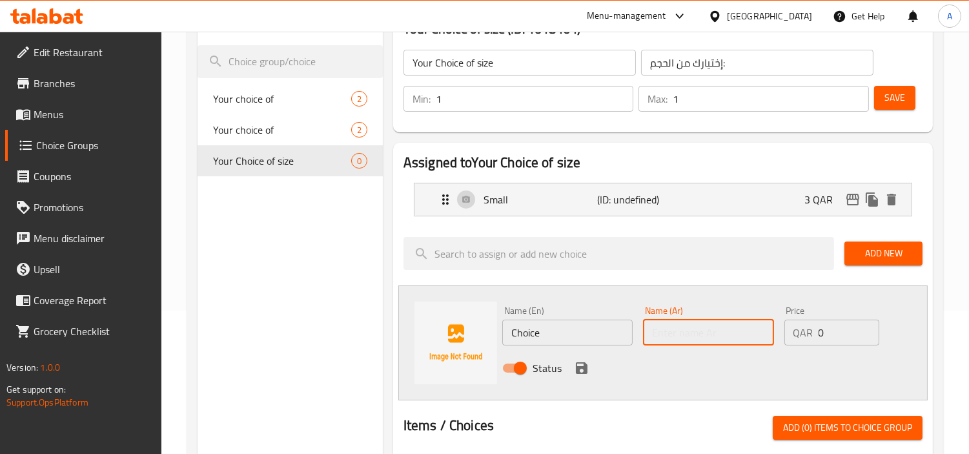
click at [676, 325] on input "text" at bounding box center [708, 333] width 130 height 26
type input "كبير"
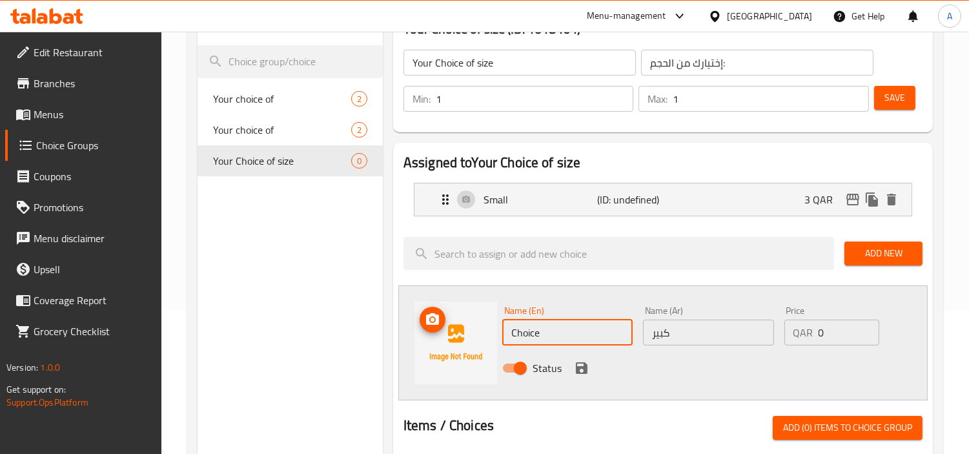
drag, startPoint x: 431, startPoint y: 338, endPoint x: 406, endPoint y: 340, distance: 25.9
click at [406, 340] on div "Name (En) Choice Name (En) Name (Ar) كبير Name (Ar) Price QAR 0 Price Status" at bounding box center [663, 342] width 530 height 115
type input "Large"
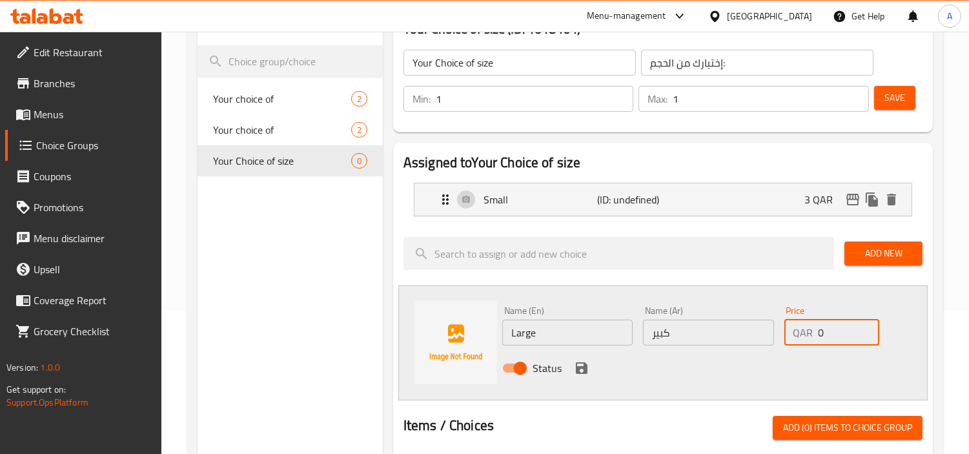
drag, startPoint x: 825, startPoint y: 327, endPoint x: 778, endPoint y: 340, distance: 48.9
click at [778, 346] on div "Name (En) Large Name (En) Name (Ar) كبير Name (Ar) Price QAR 0 Price Status" at bounding box center [708, 343] width 423 height 85
type input "5"
click at [585, 373] on icon "save" at bounding box center [582, 368] width 12 height 12
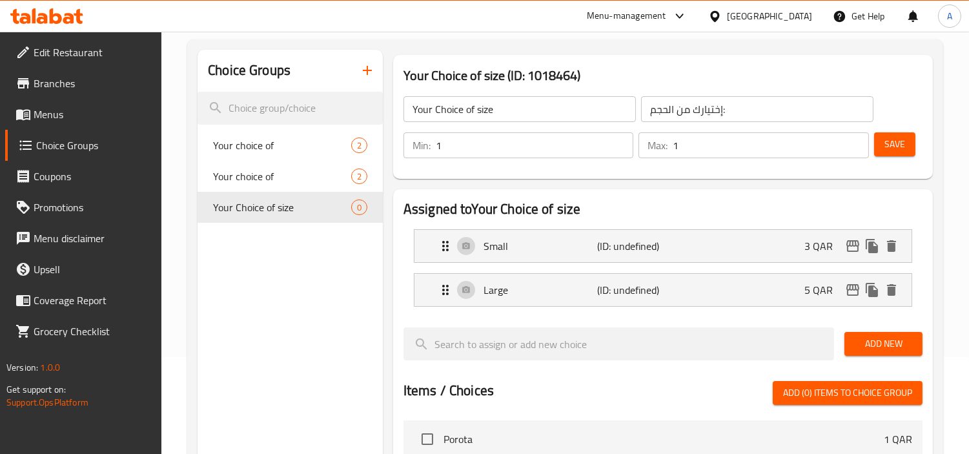
scroll to position [72, 0]
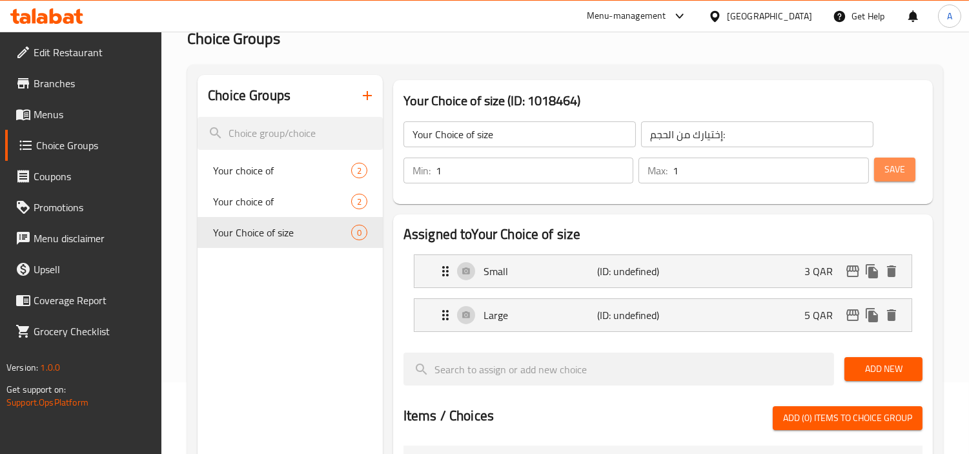
click at [892, 175] on span "Save" at bounding box center [895, 169] width 21 height 16
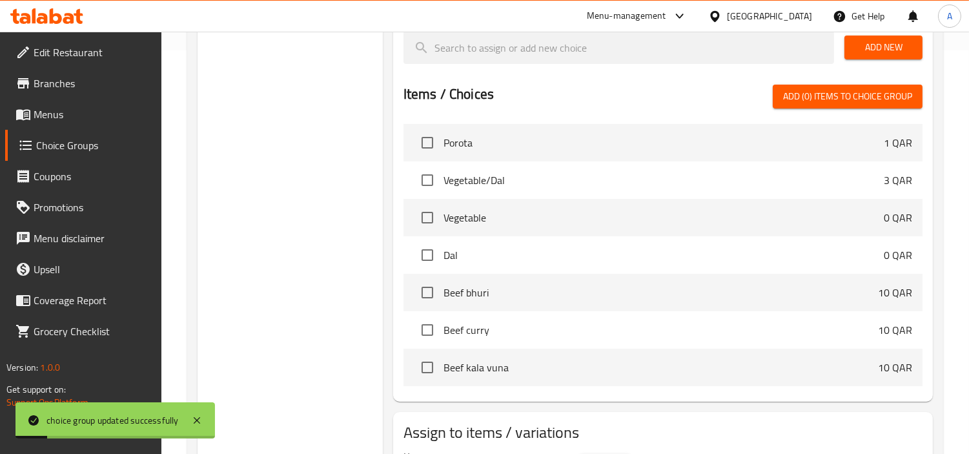
scroll to position [482, 0]
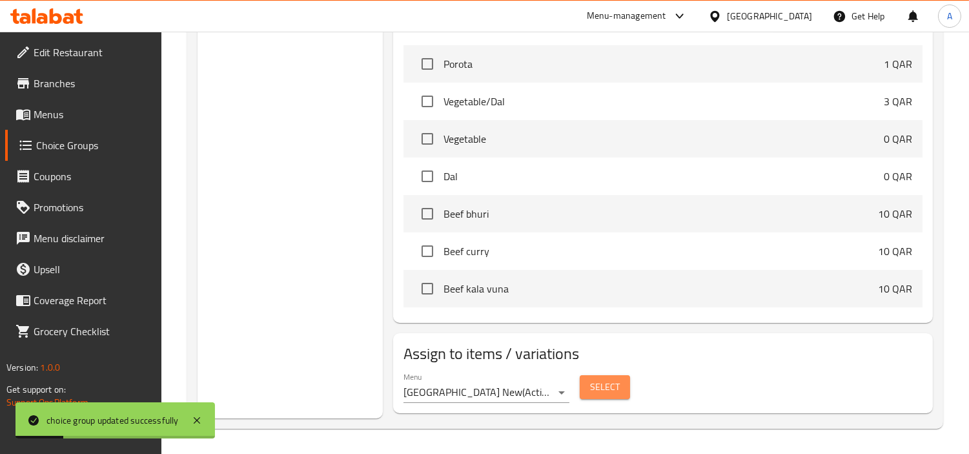
click at [601, 388] on span "Select" at bounding box center [605, 387] width 30 height 16
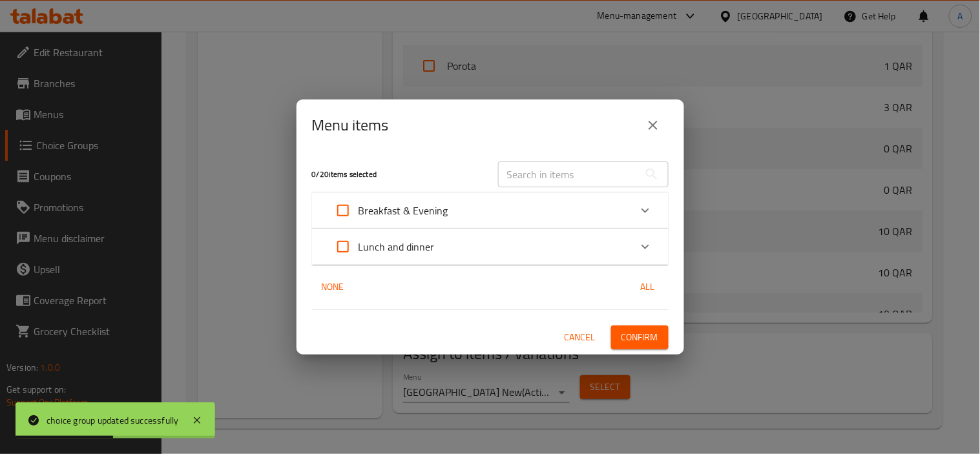
click at [579, 174] on input "text" at bounding box center [568, 174] width 141 height 26
paste input "Chana"
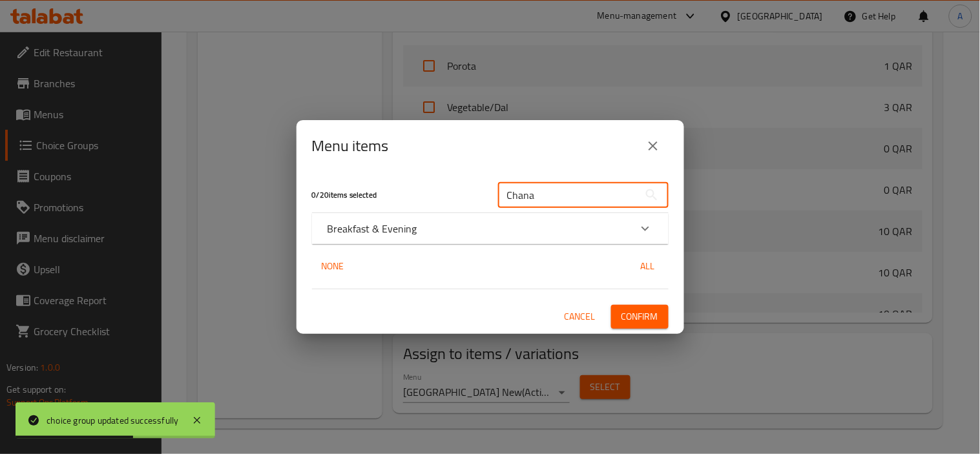
type input "Chana"
click at [492, 234] on div "Breakfast & Evening" at bounding box center [478, 228] width 302 height 15
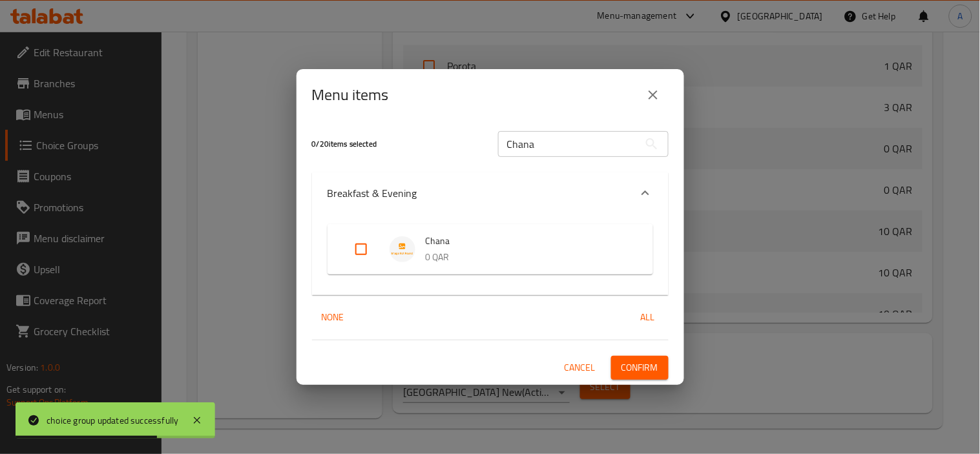
click at [363, 249] on input "Expand" at bounding box center [361, 249] width 31 height 31
checkbox input "true"
click at [621, 367] on span "Confirm" at bounding box center [639, 368] width 37 height 16
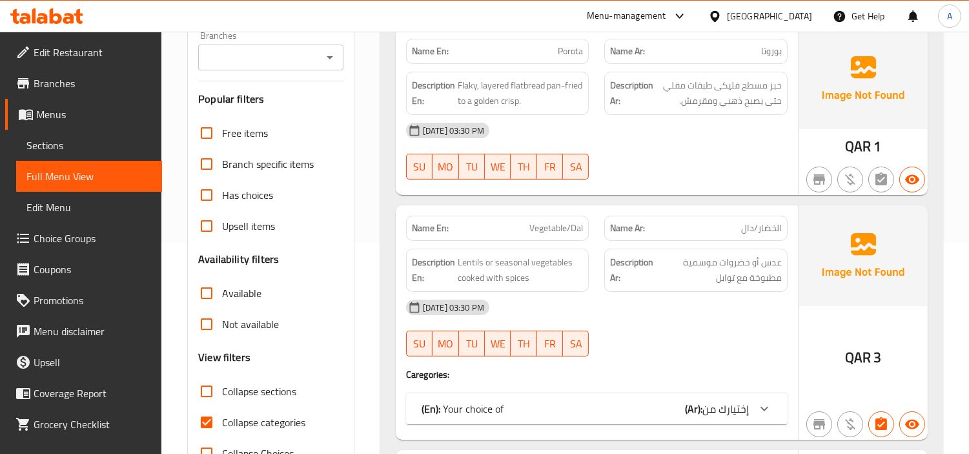
scroll to position [358, 0]
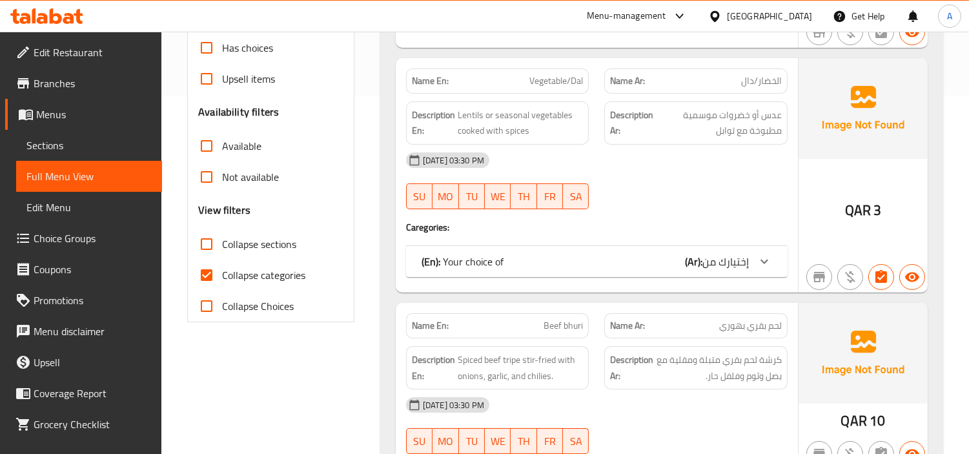
click at [203, 260] on input "Collapse categories" at bounding box center [206, 275] width 31 height 31
checkbox input "false"
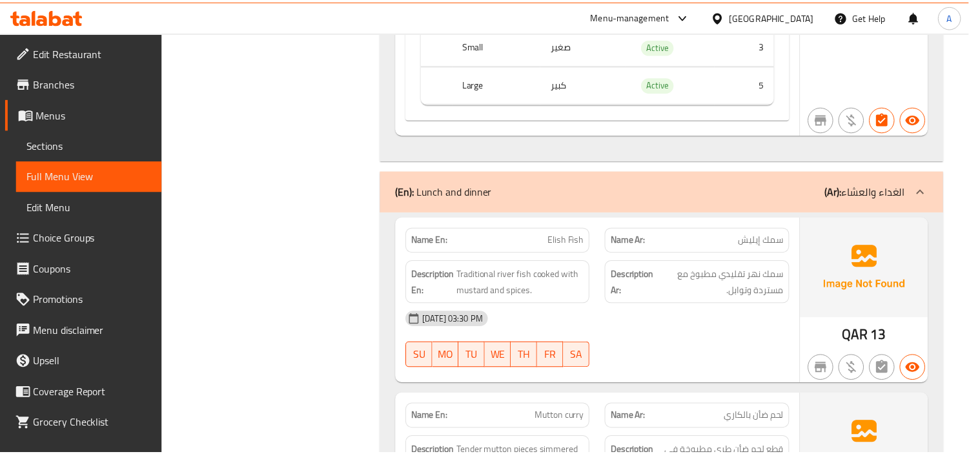
scroll to position [4138, 0]
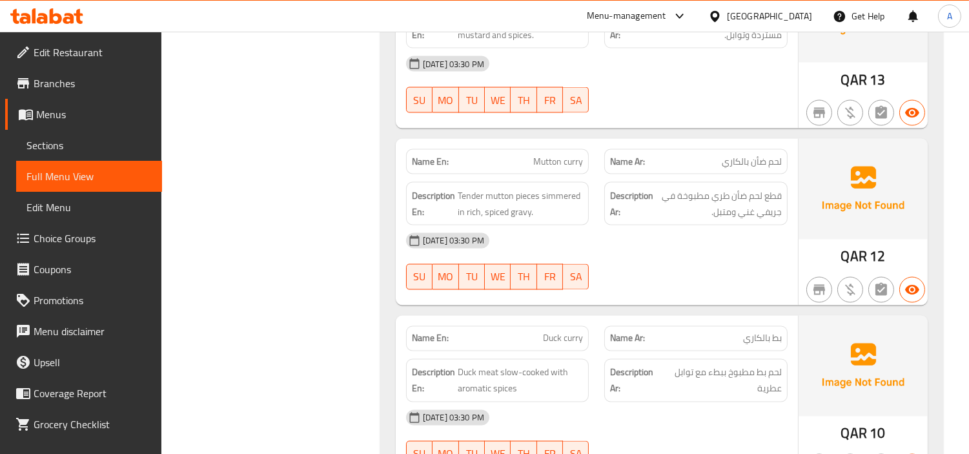
click at [70, 91] on span "Branches" at bounding box center [93, 83] width 118 height 15
